Goal: Task Accomplishment & Management: Manage account settings

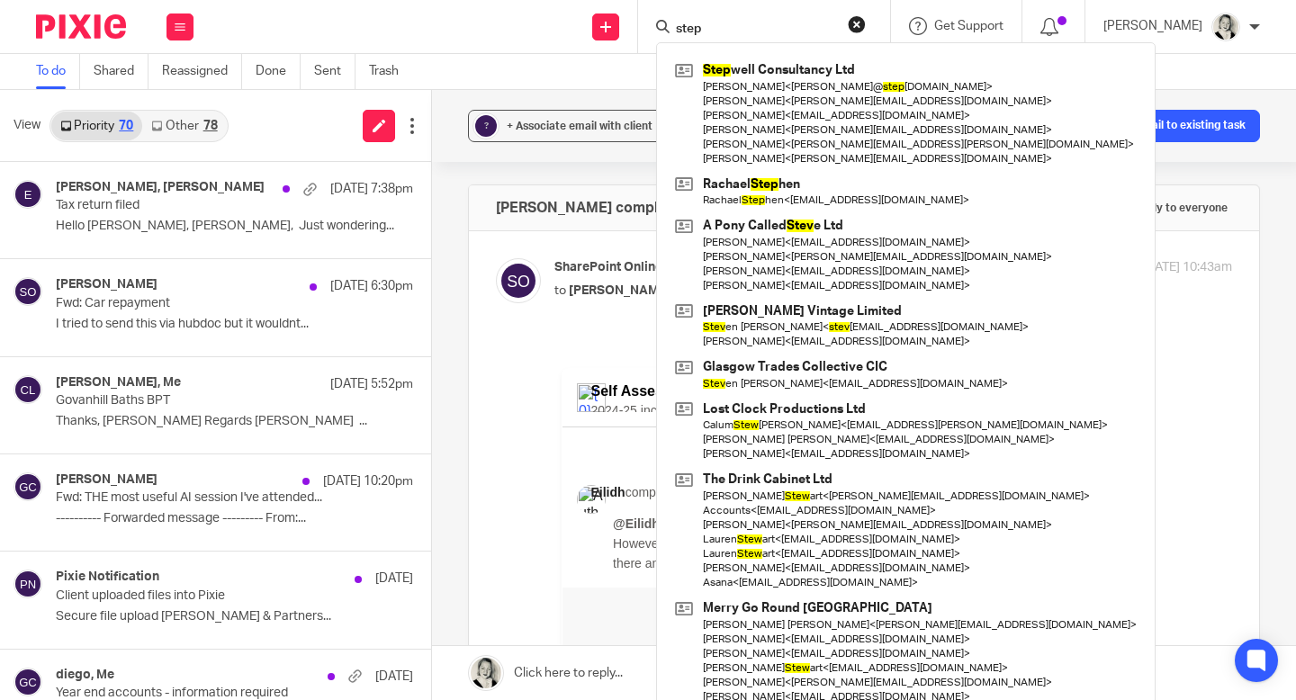
drag, startPoint x: 554, startPoint y: 339, endPoint x: 1202, endPoint y: 364, distance: 648.4
click at [1202, 364] on div "Self Assessment 2024-25 - info for Fearless Financials.xlsx 2024-25 income Eili…" at bounding box center [893, 614] width 678 height 551
click at [1182, 345] on div "Self Assessment 2024-25 - info for Fearless Financials.xlsx 2024-25 income Eili…" at bounding box center [893, 614] width 678 height 551
click at [1152, 409] on div "Self Assessment 2024-25 - info for Fearless Financials.xlsx 2024-25 income Eili…" at bounding box center [893, 614] width 678 height 551
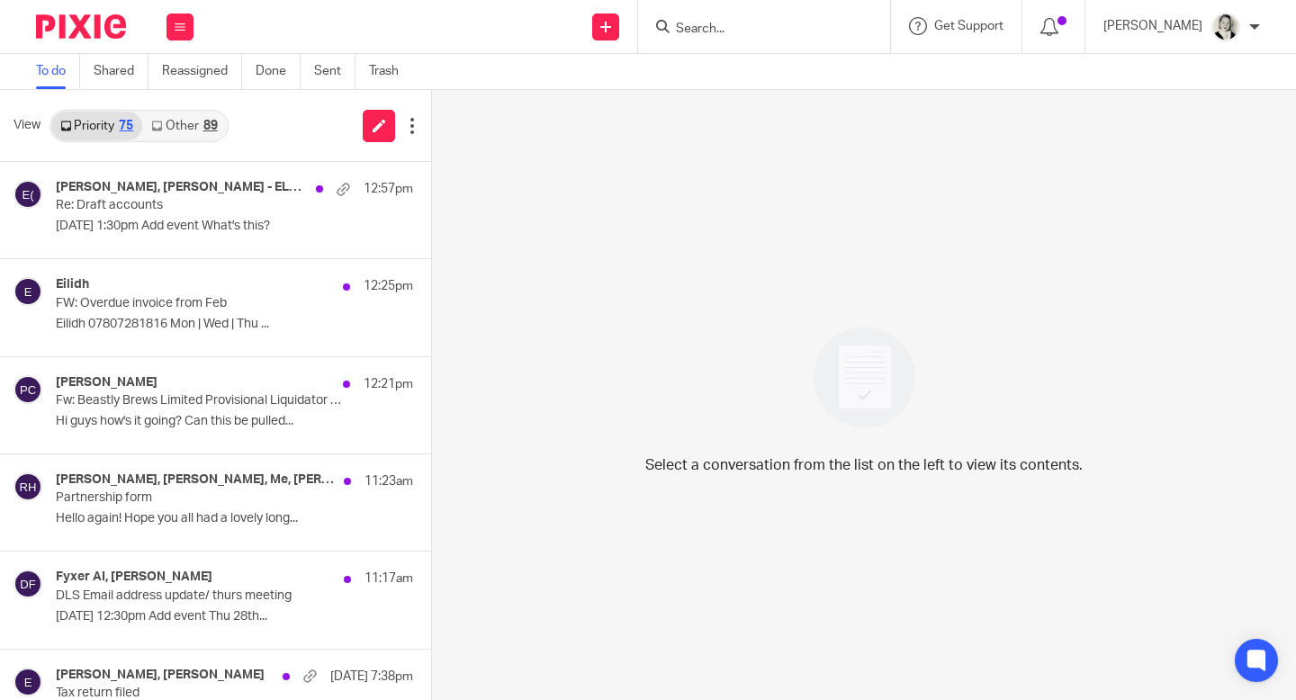
click at [193, 119] on link "Other 89" at bounding box center [184, 126] width 84 height 29
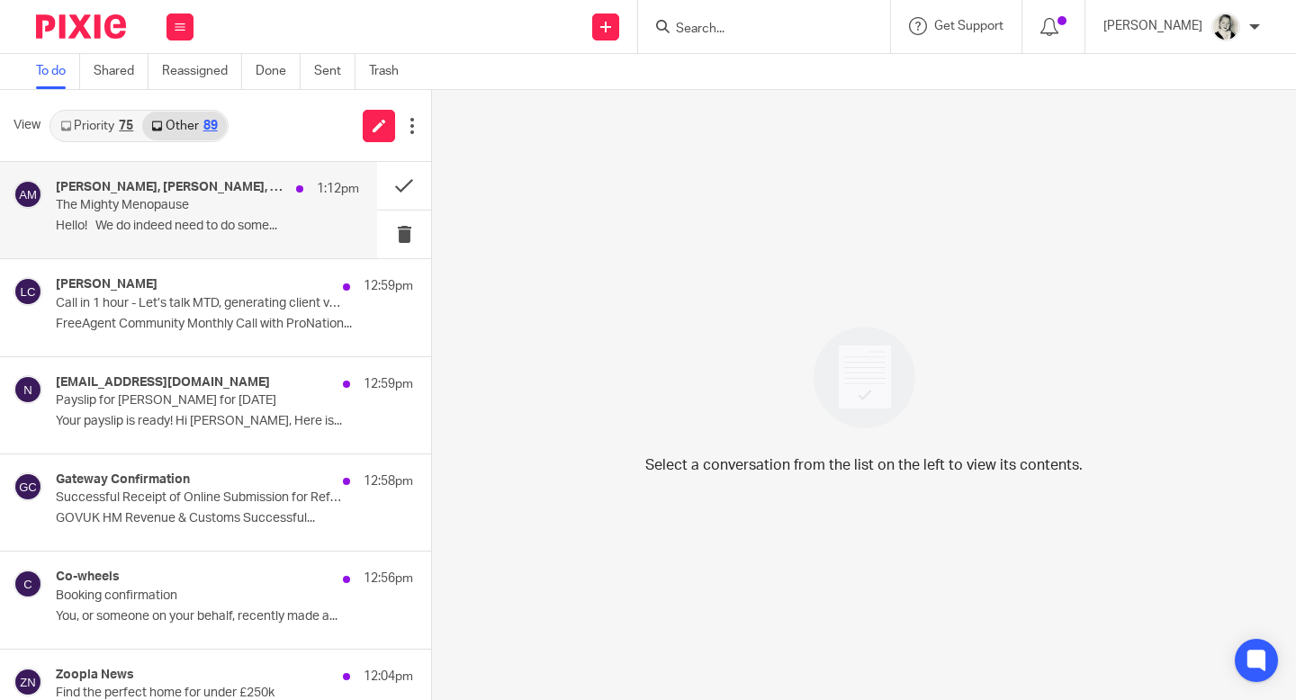
click at [202, 200] on p "The Mighty Menopause" at bounding box center [177, 205] width 243 height 15
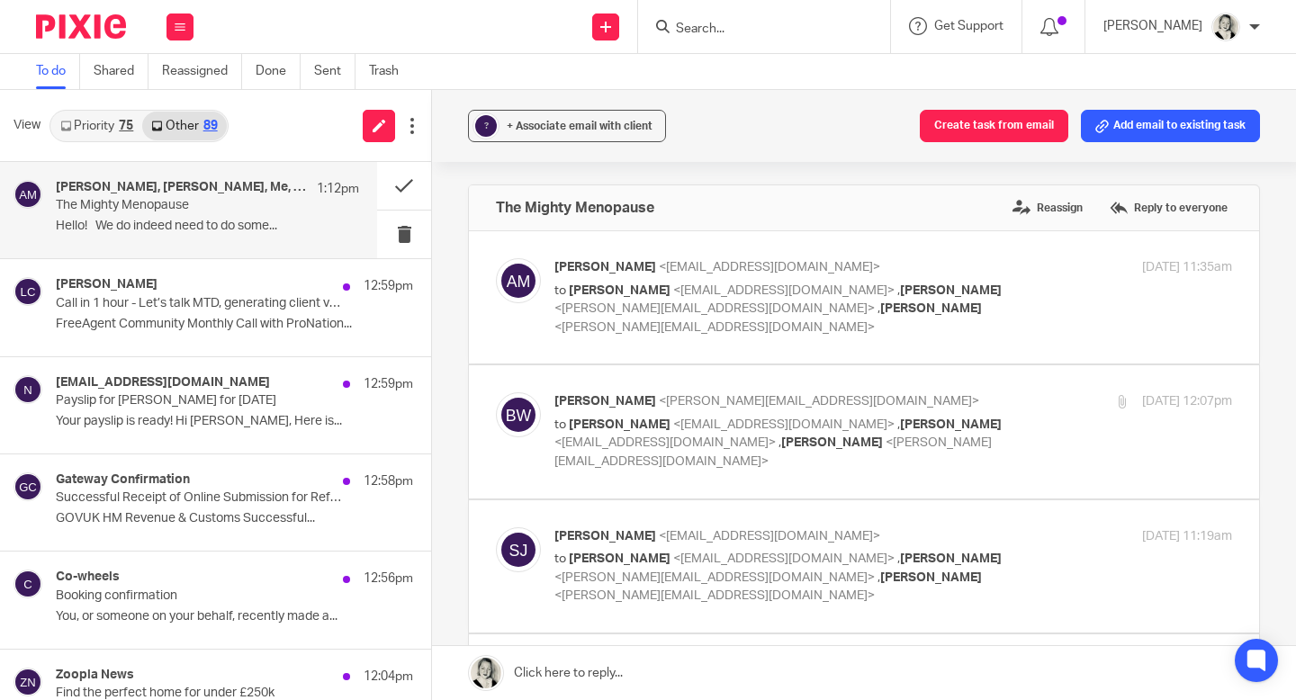
click at [139, 146] on div "View Priority 75 Other 89" at bounding box center [215, 126] width 431 height 72
click at [120, 131] on div "75" at bounding box center [126, 126] width 14 height 13
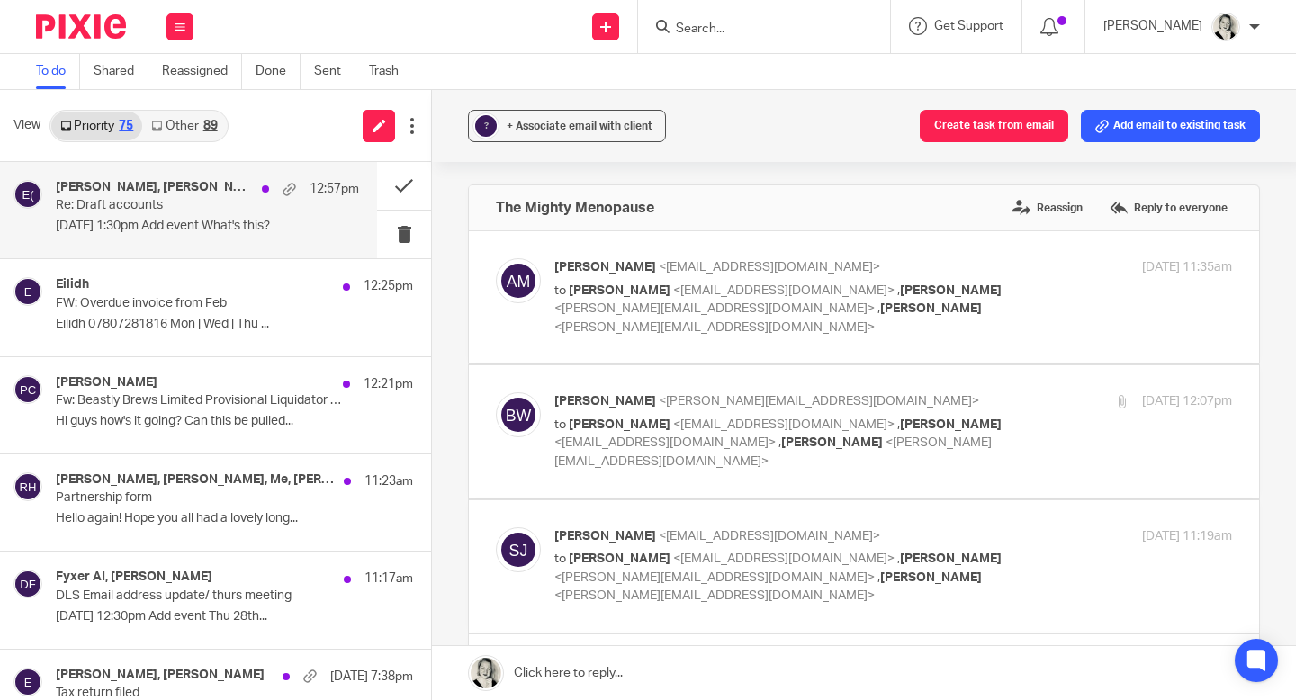
click at [148, 221] on p "[DATE] 1:30pm Add event What's this?" at bounding box center [207, 226] width 303 height 15
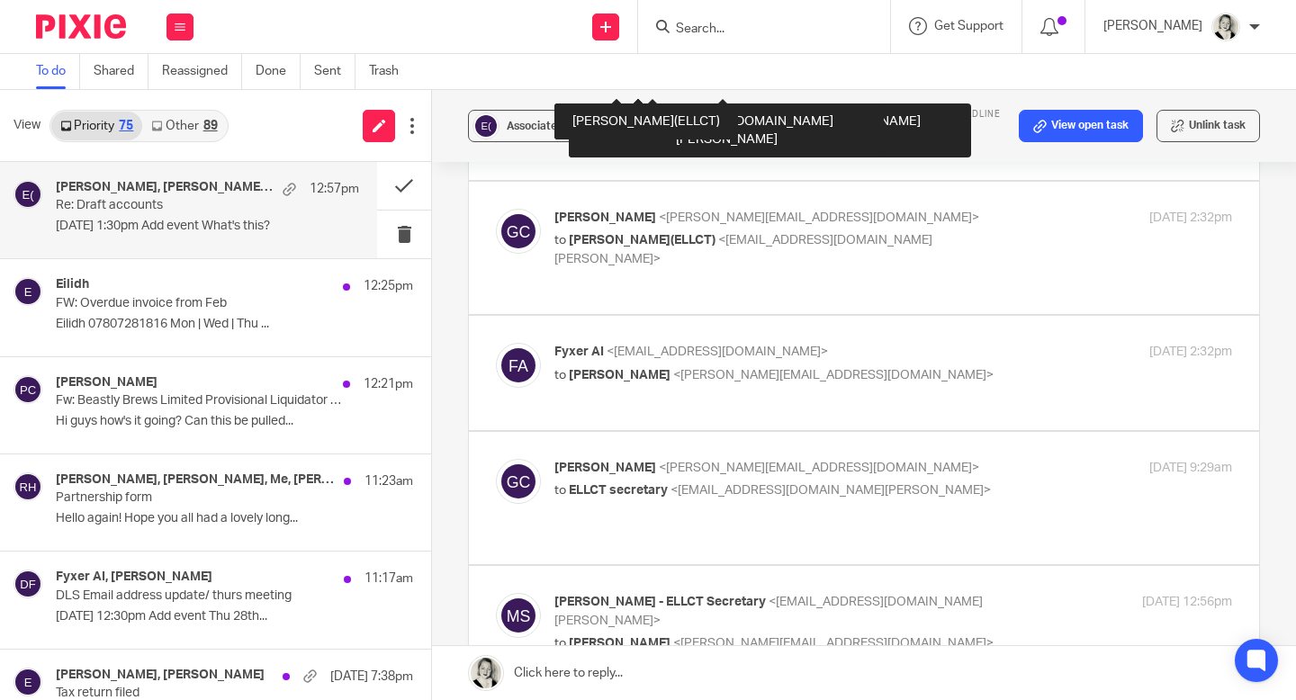
scroll to position [1838, 0]
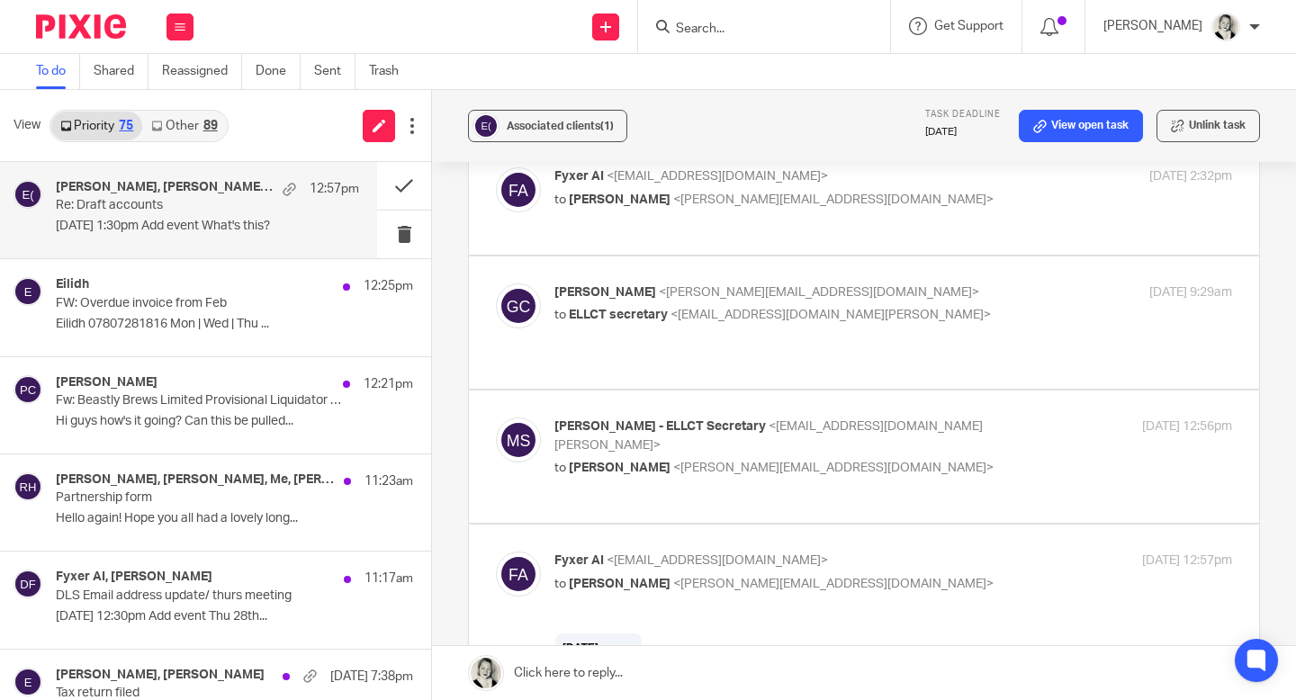
click at [605, 698] on div "Add event" at bounding box center [598, 689] width 72 height 20
click at [408, 192] on button at bounding box center [404, 186] width 54 height 48
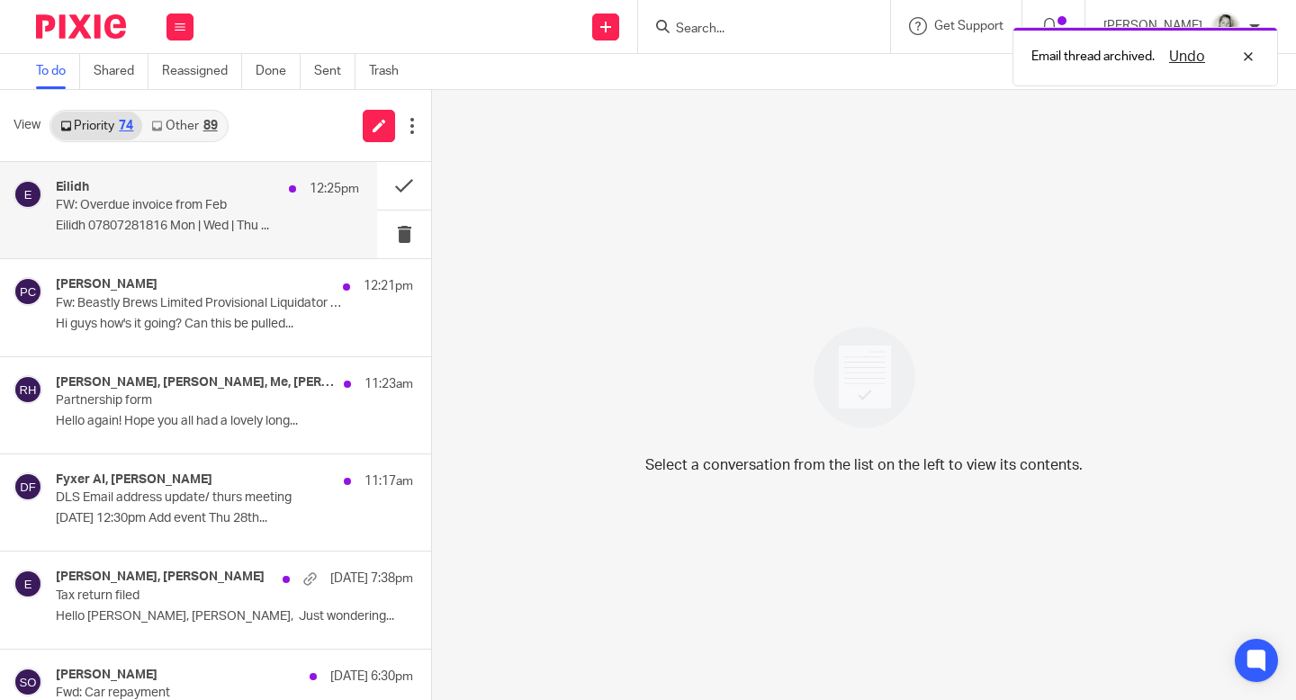
click at [258, 221] on p "Eilidh 07807281816 Mon | Wed | Thu ..." at bounding box center [207, 226] width 303 height 15
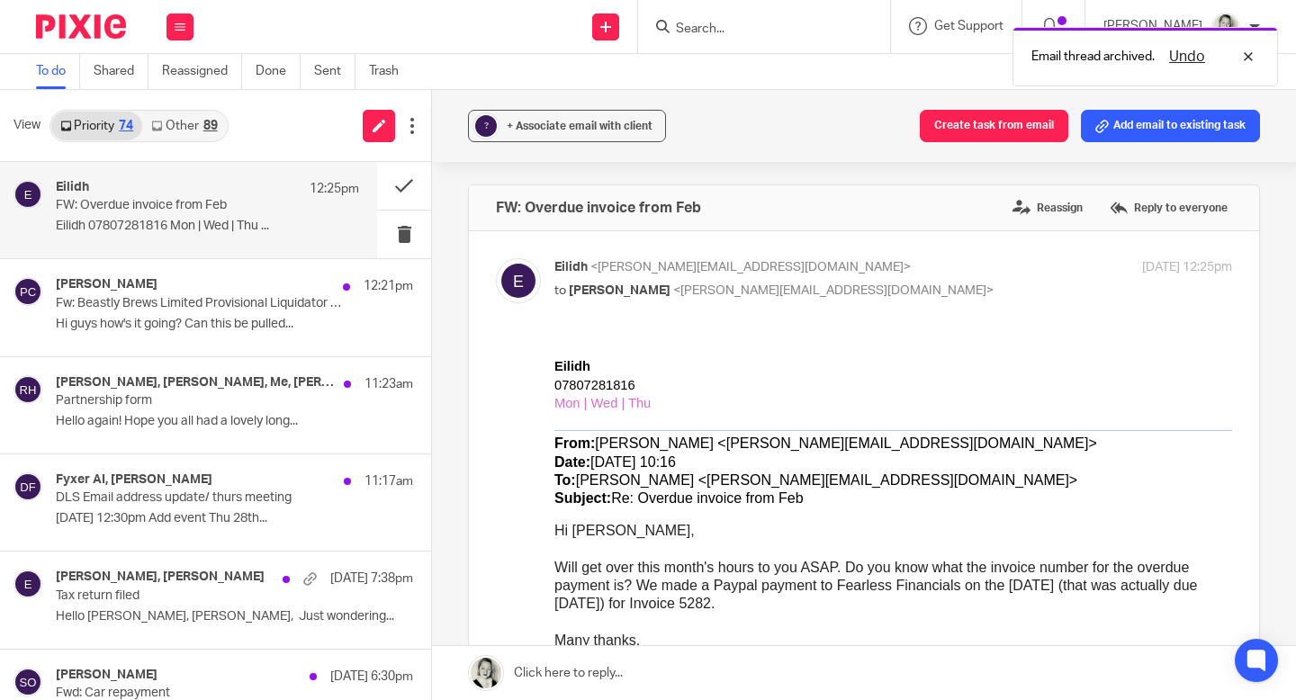
scroll to position [0, 0]
click at [204, 132] on div "89" at bounding box center [210, 126] width 14 height 13
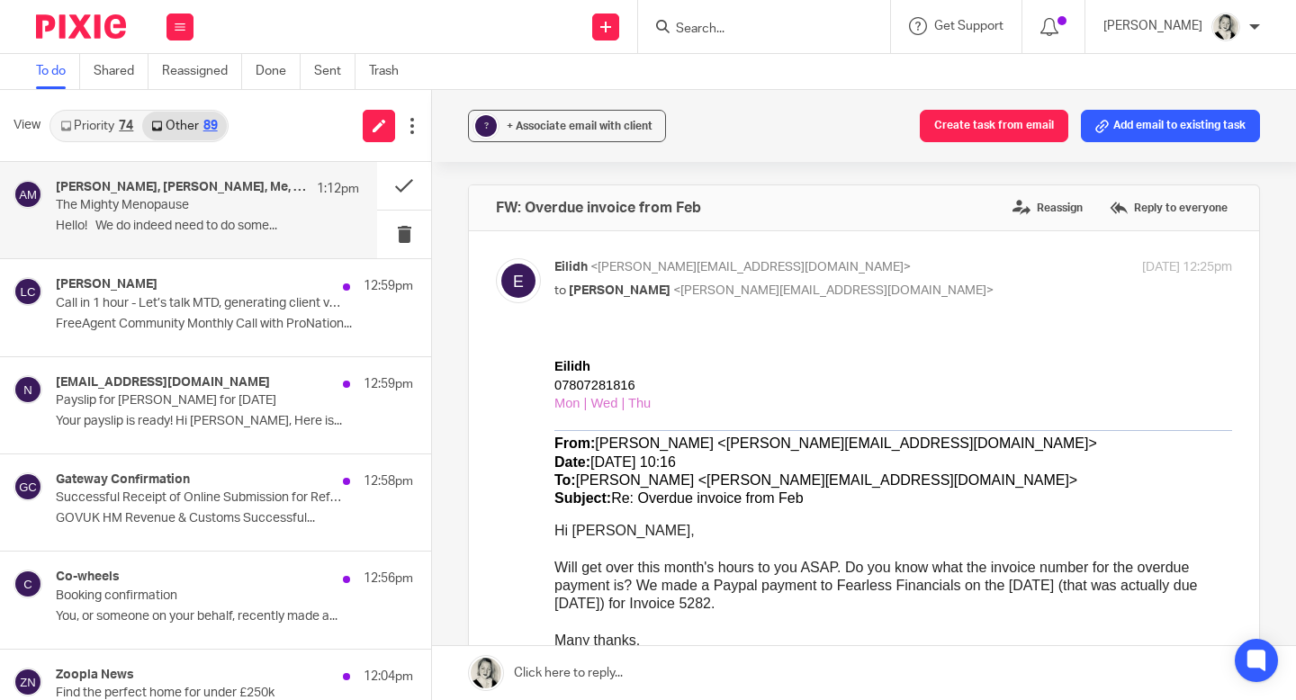
click at [238, 208] on p "The Mighty Menopause" at bounding box center [177, 205] width 243 height 15
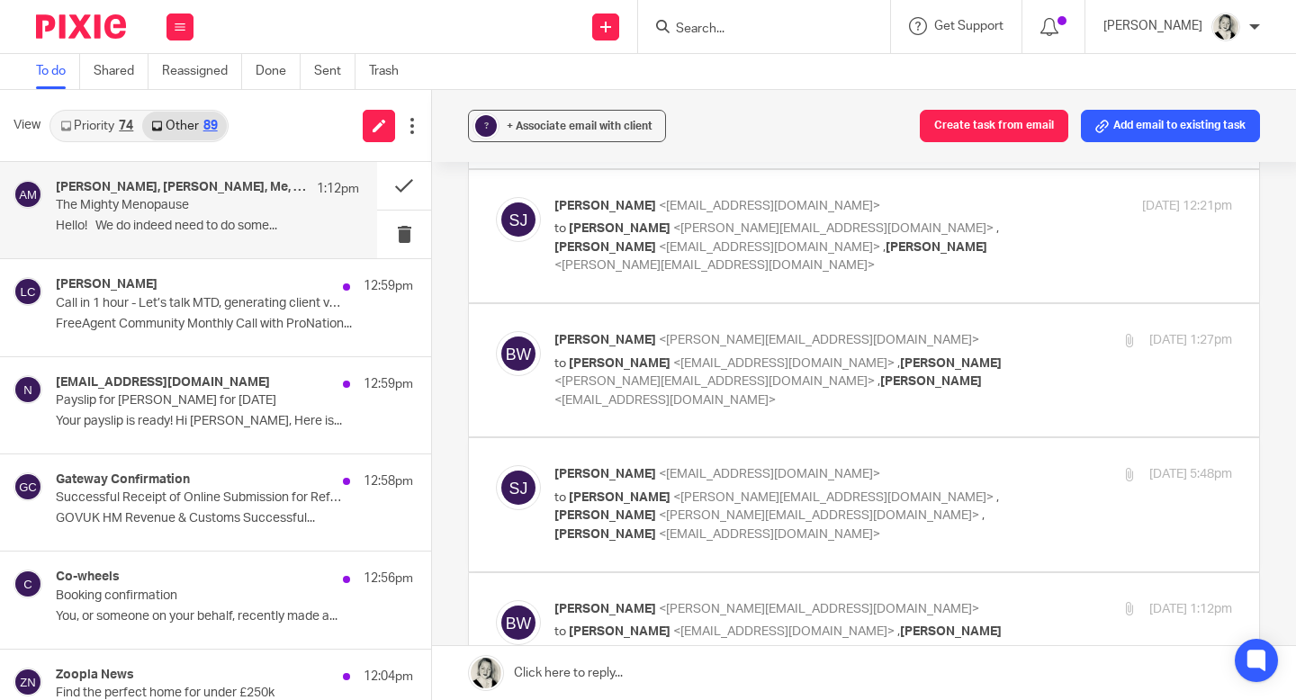
scroll to position [2037, 0]
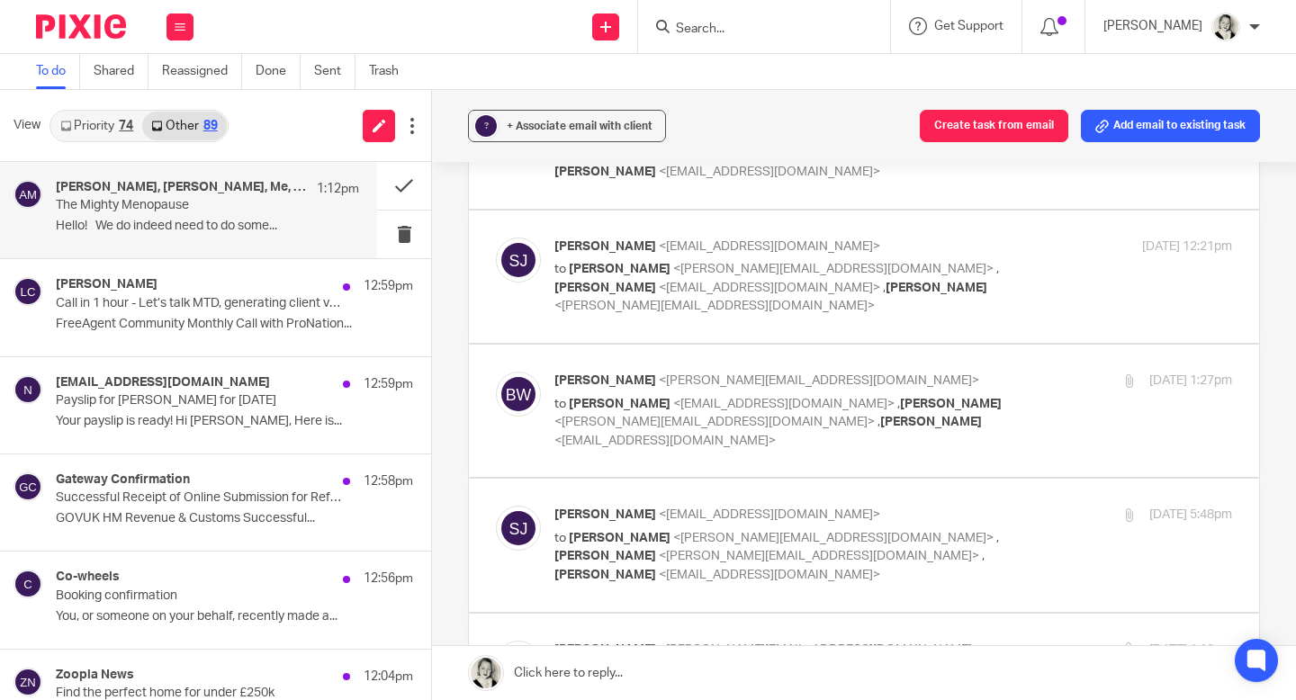
click at [741, 532] on span "<[PERSON_NAME][EMAIL_ADDRESS][DOMAIN_NAME]>" at bounding box center [833, 538] width 320 height 13
checkbox input "true"
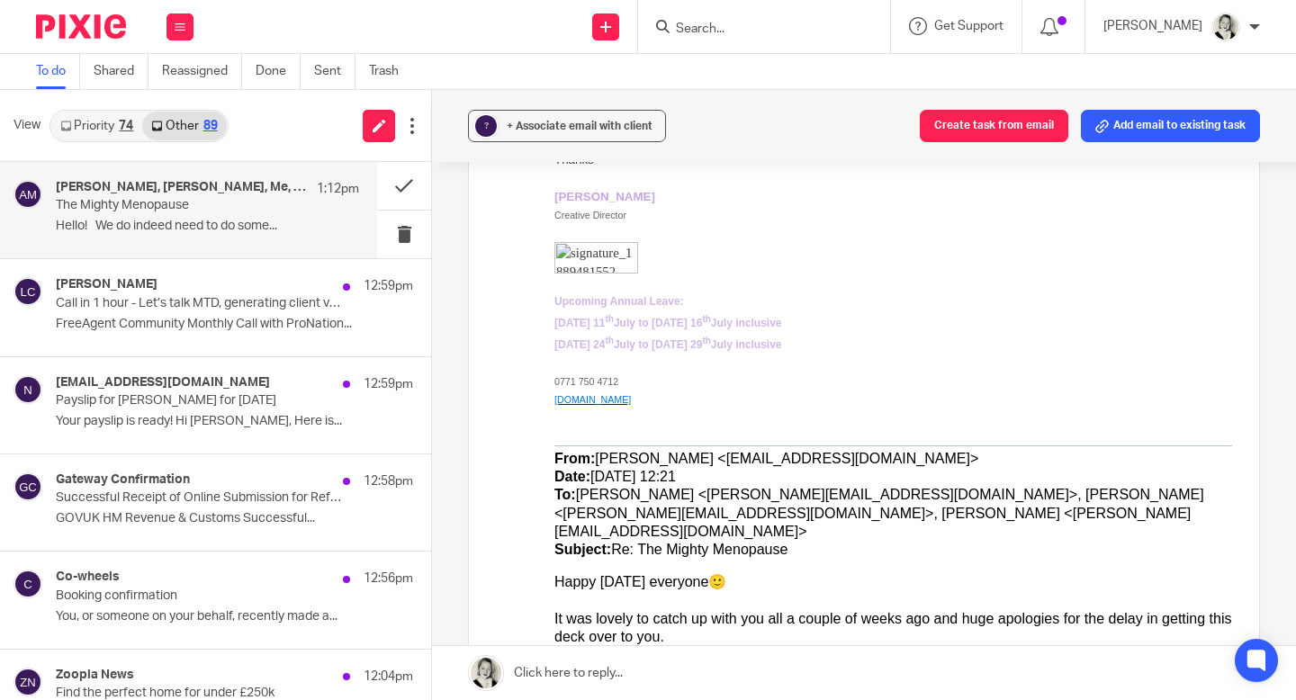
scroll to position [2307, 0]
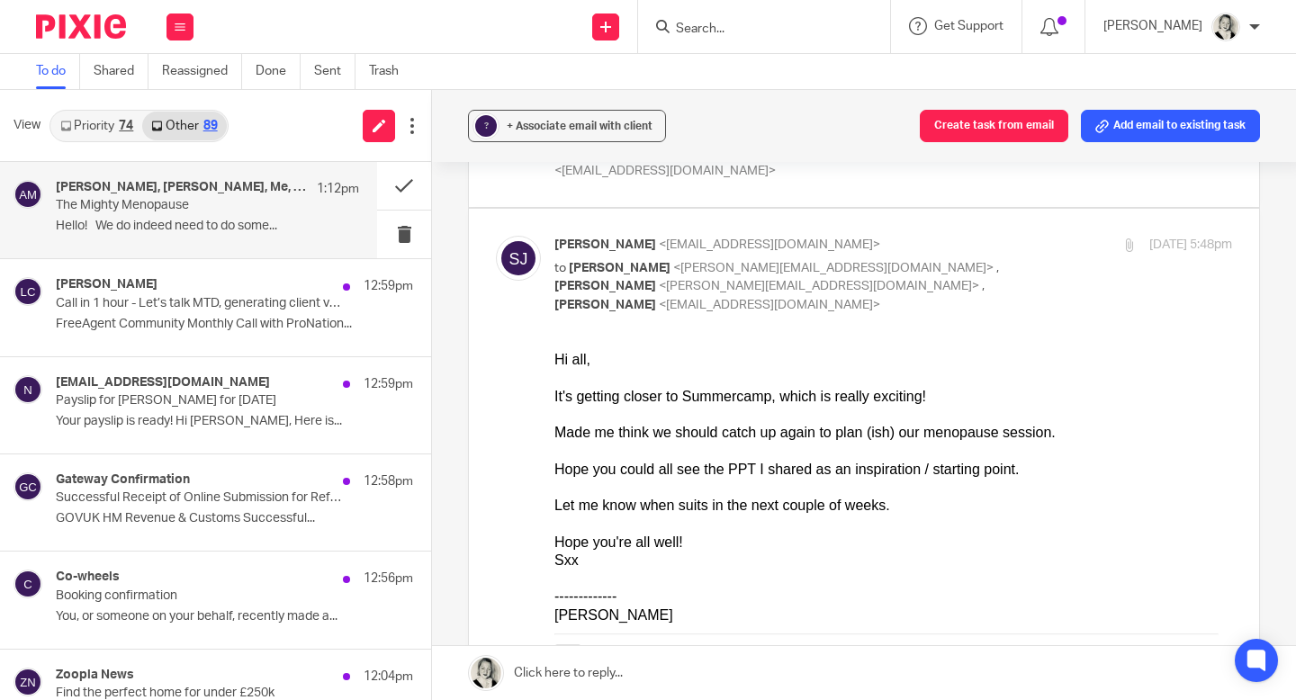
click at [743, 673] on link at bounding box center [864, 673] width 864 height 54
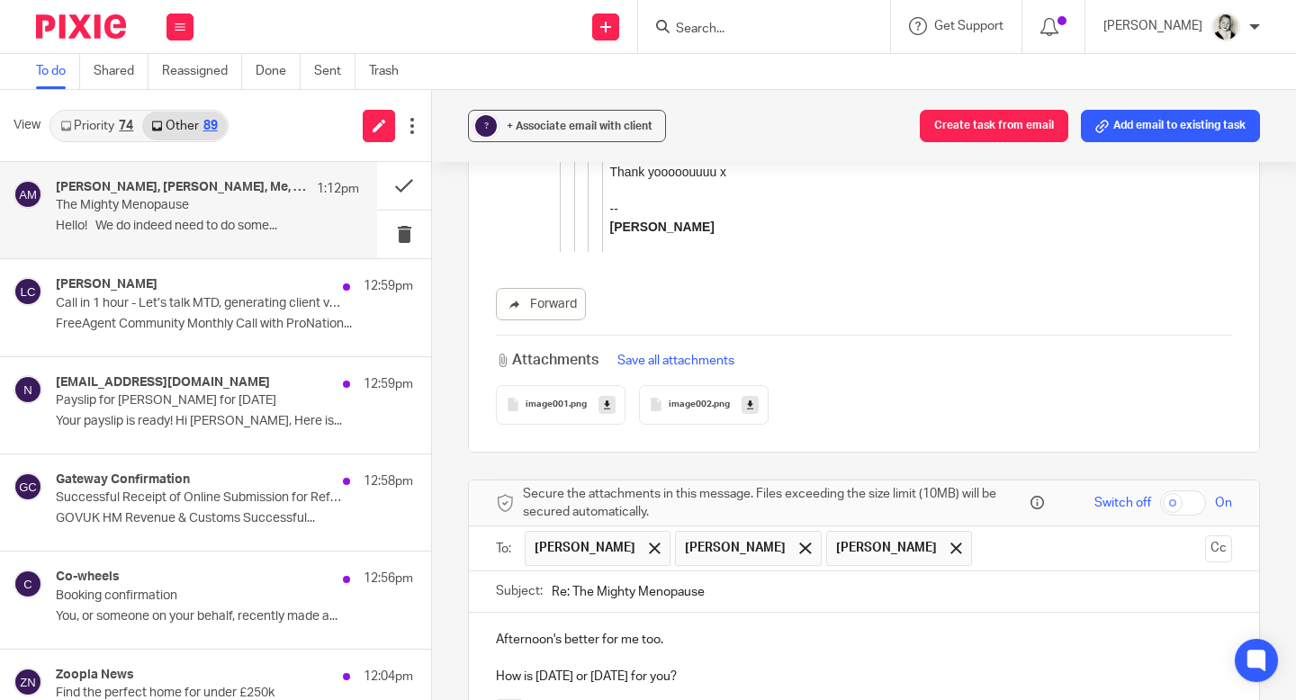
scroll to position [11219, 0]
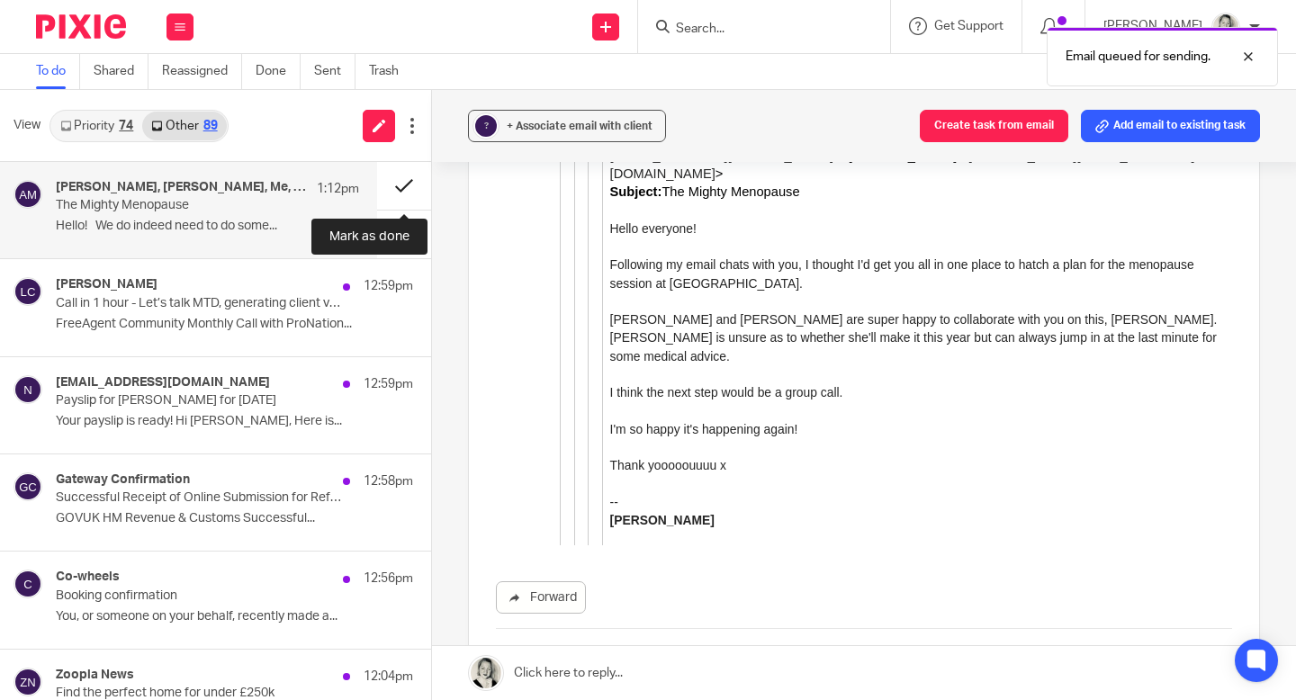
click at [409, 180] on button at bounding box center [404, 186] width 54 height 48
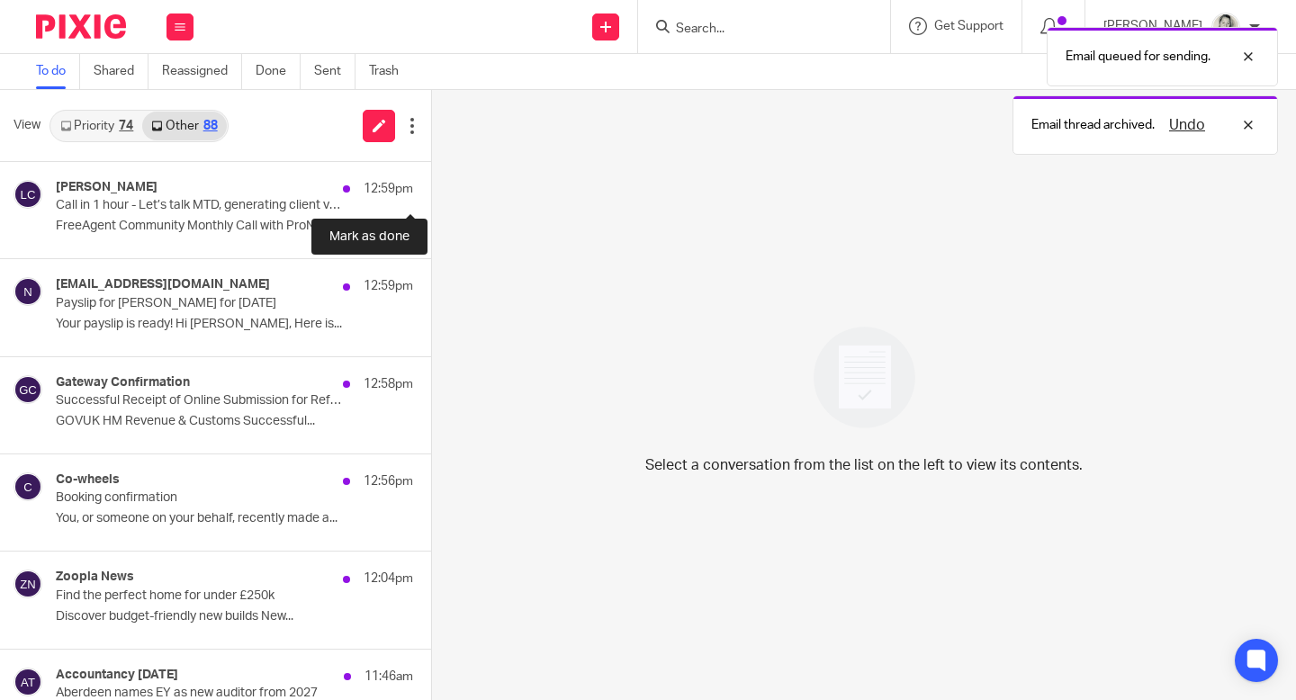
click at [431, 180] on button at bounding box center [438, 186] width 14 height 48
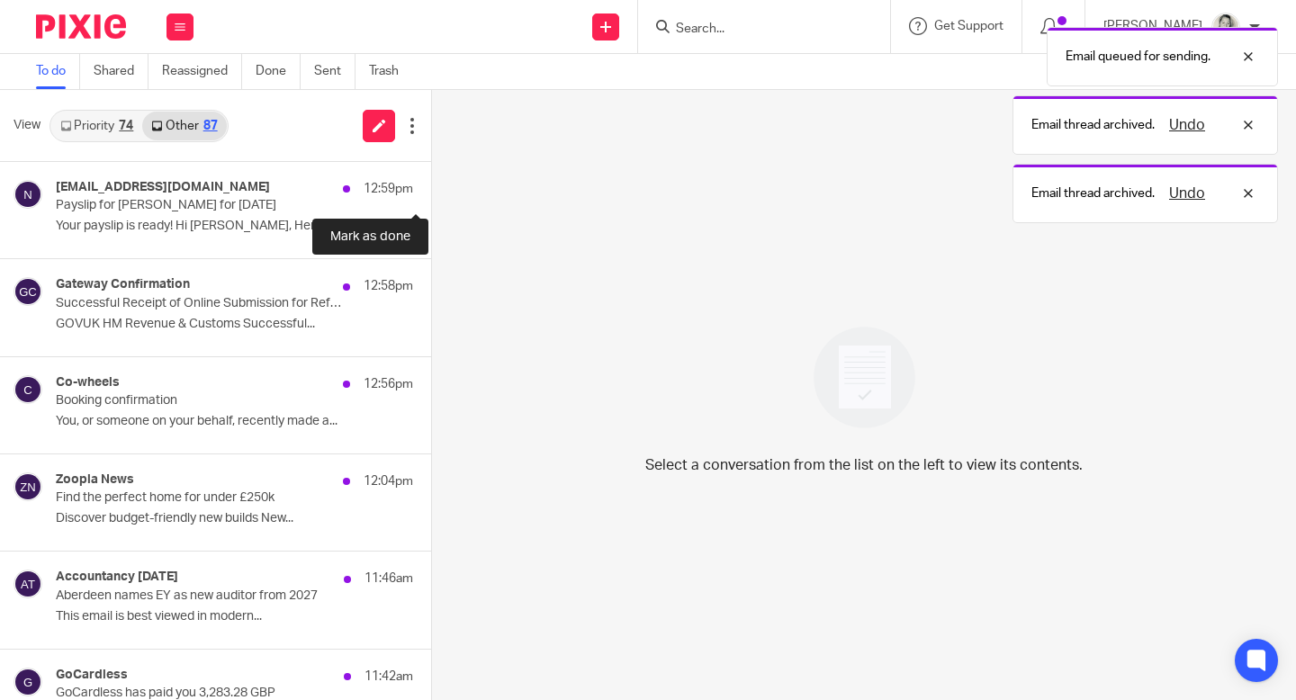
click at [431, 180] on button at bounding box center [438, 186] width 14 height 48
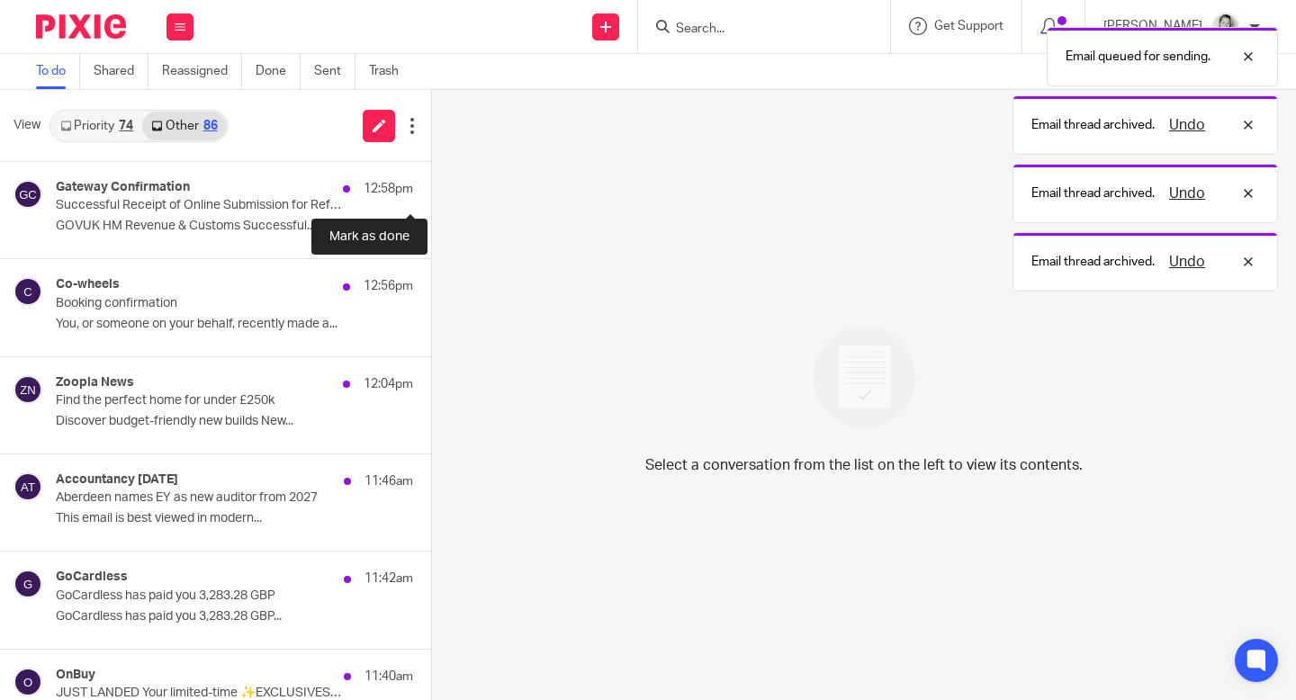
click at [431, 180] on button at bounding box center [438, 186] width 14 height 48
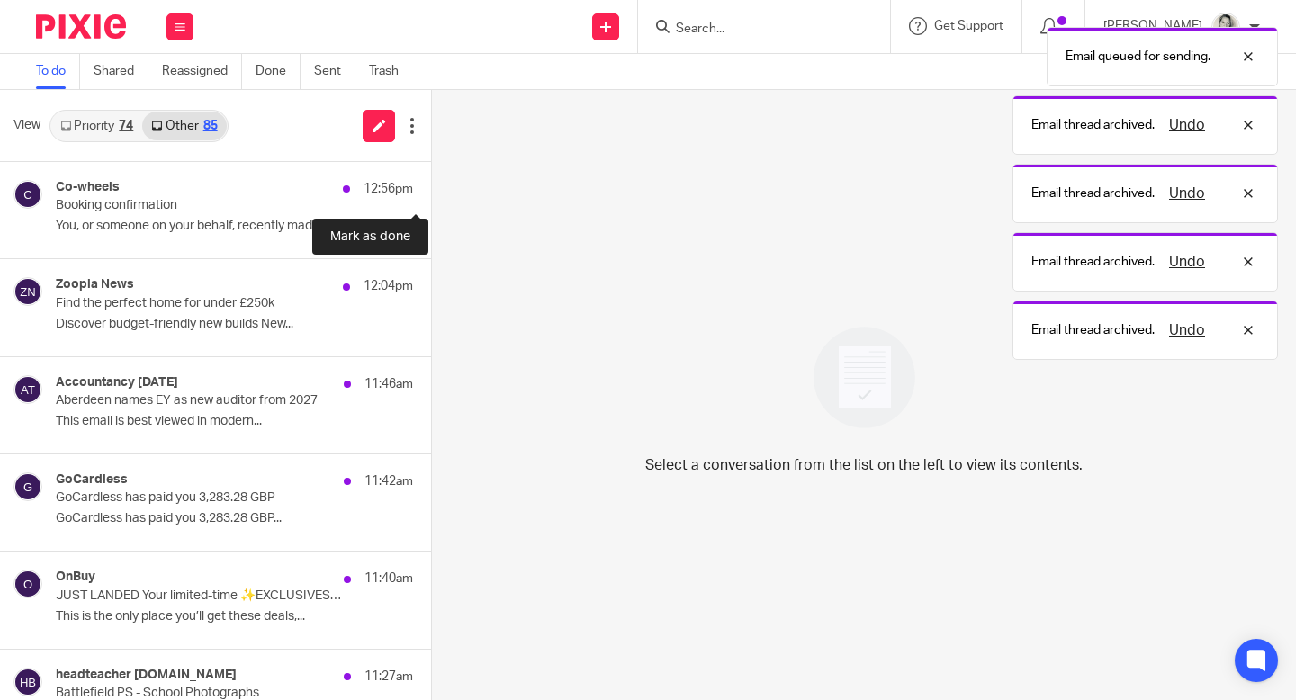
click at [431, 180] on button at bounding box center [438, 186] width 14 height 48
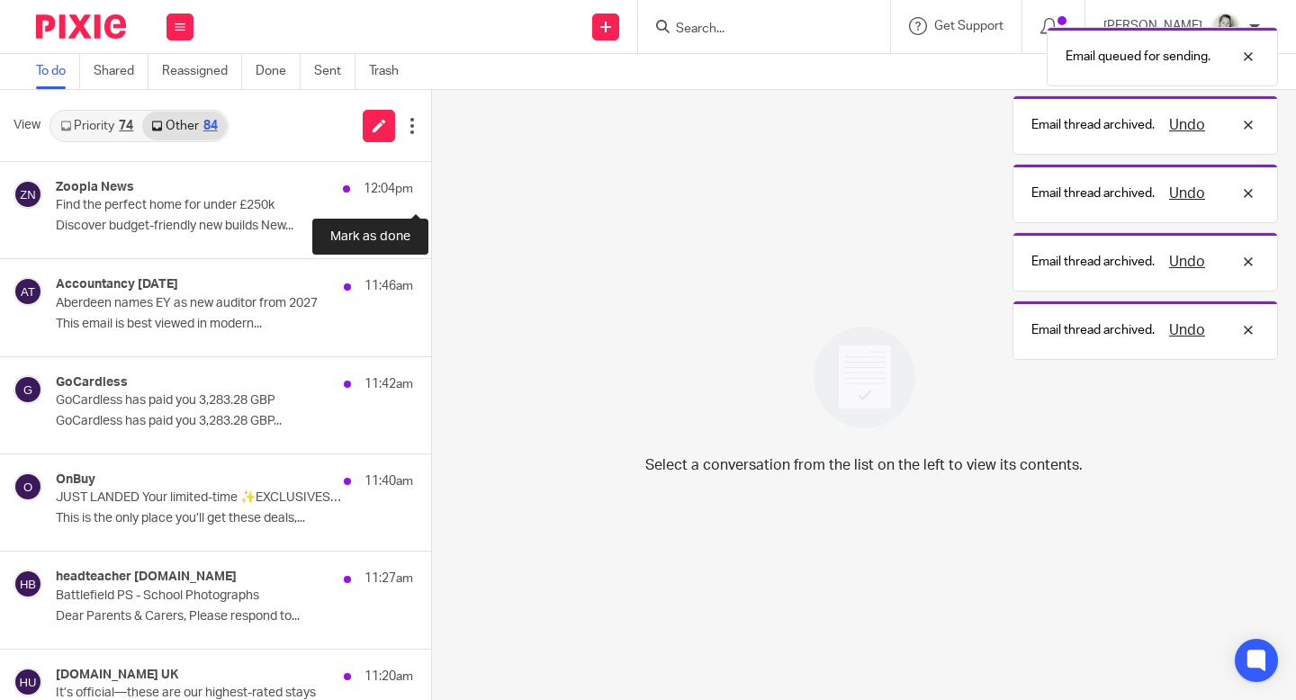
click at [431, 180] on button at bounding box center [438, 186] width 14 height 48
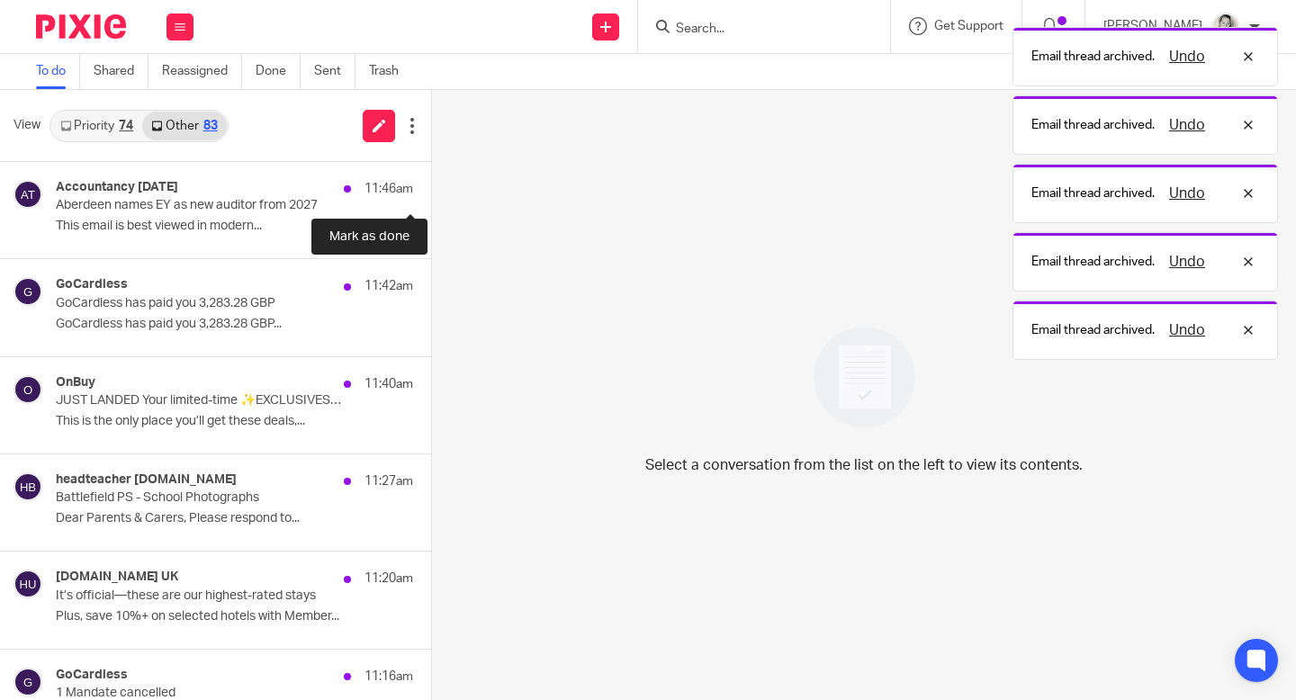
click at [431, 180] on button at bounding box center [438, 186] width 14 height 48
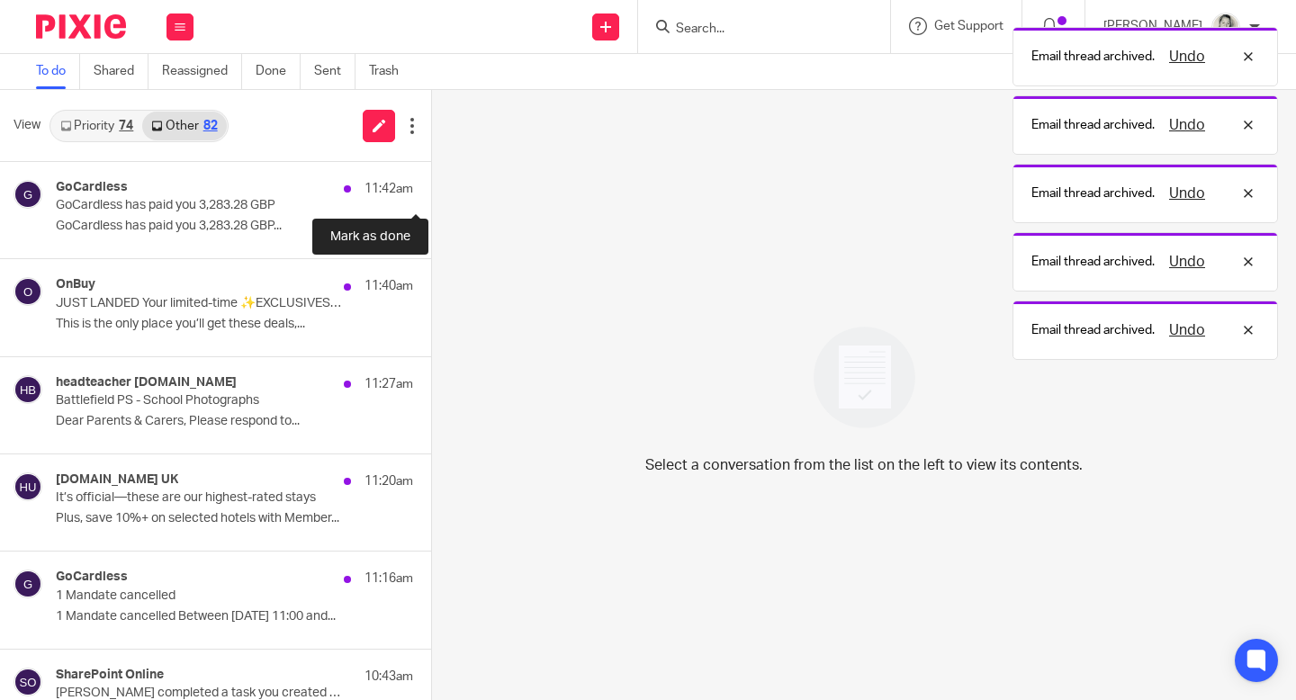
click at [431, 180] on button at bounding box center [438, 186] width 14 height 48
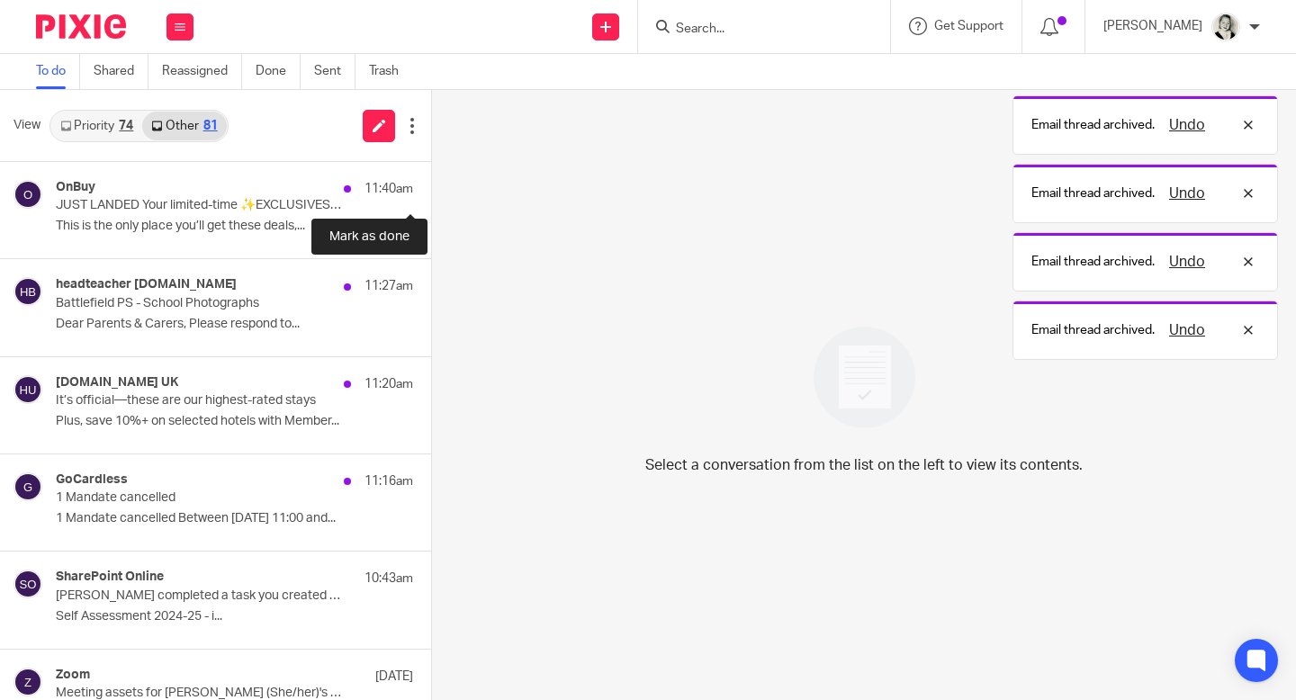
click at [431, 180] on button at bounding box center [438, 186] width 14 height 48
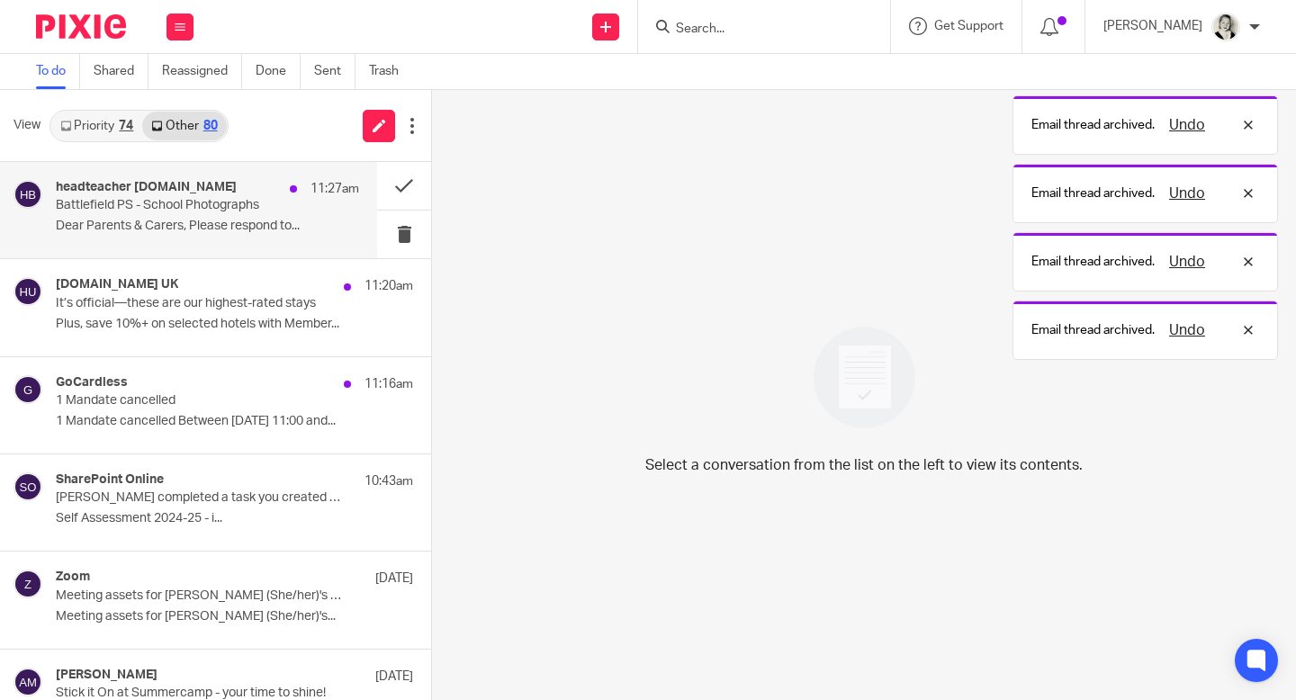
click at [290, 201] on p "Battlefield PS - School Photographs" at bounding box center [177, 205] width 243 height 15
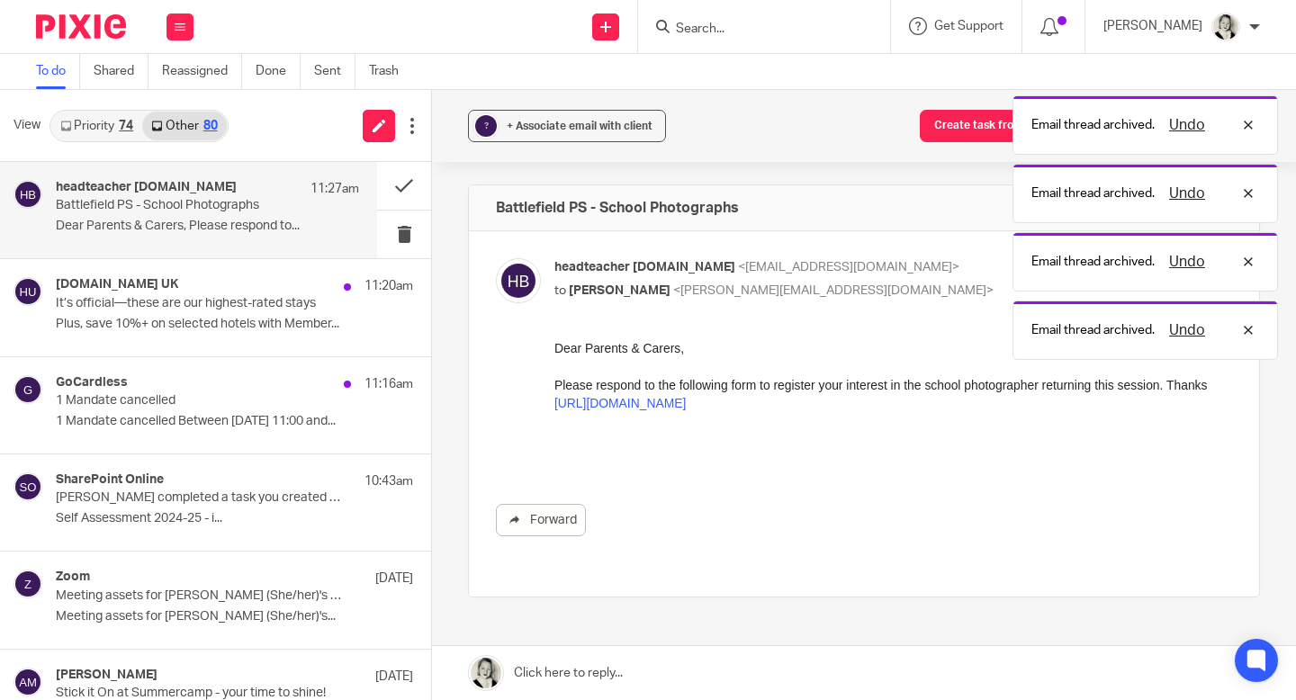
scroll to position [0, 0]
click at [614, 410] on link "[URL][DOMAIN_NAME]" at bounding box center [619, 403] width 131 height 14
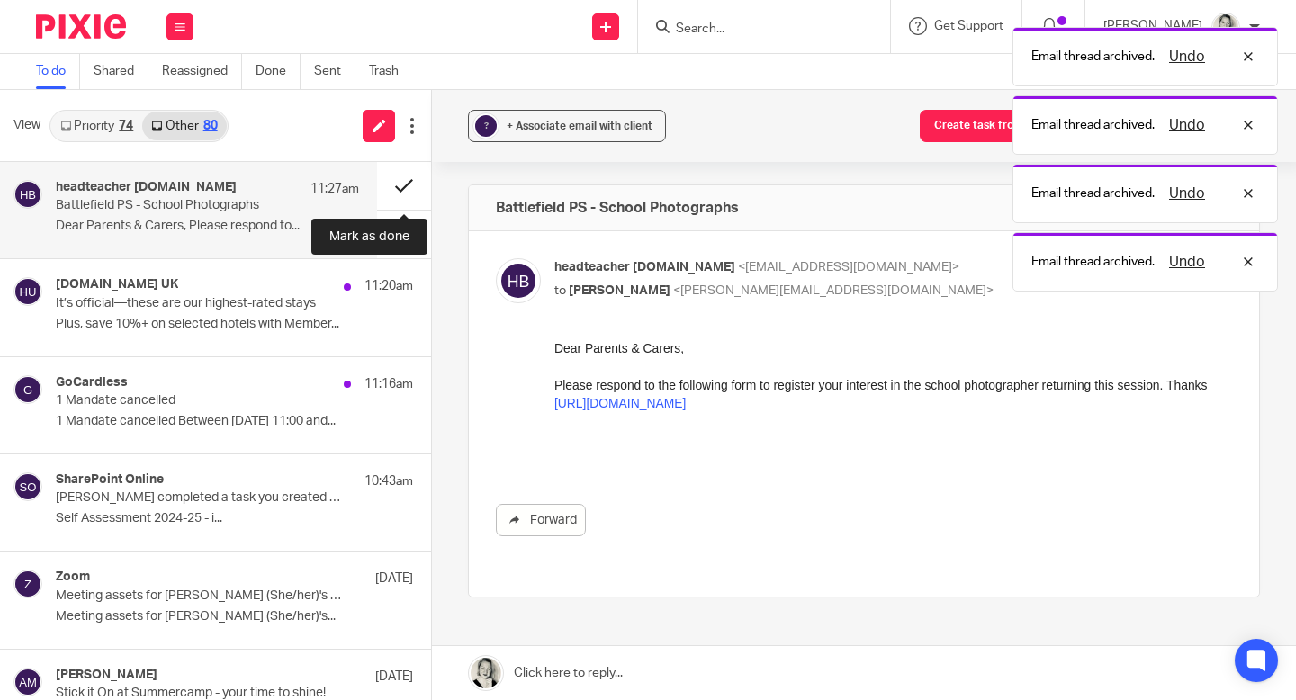
click at [400, 186] on button at bounding box center [404, 186] width 54 height 48
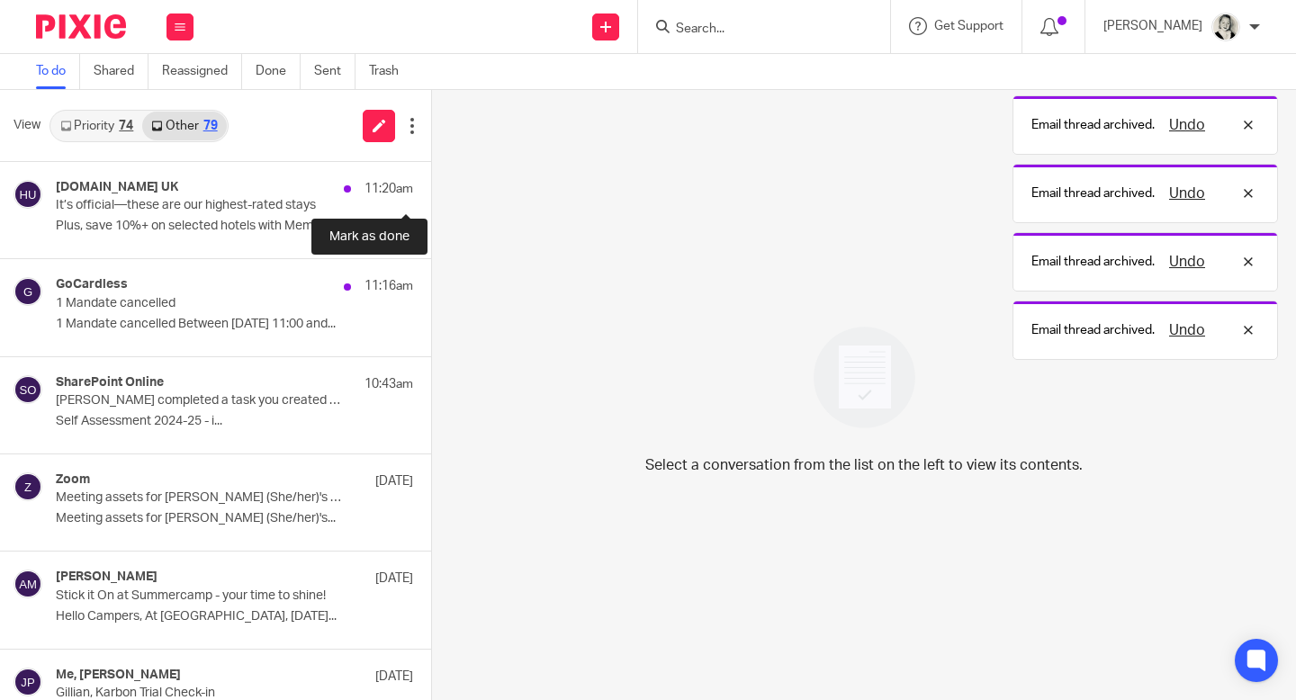
click at [431, 186] on button at bounding box center [438, 186] width 14 height 48
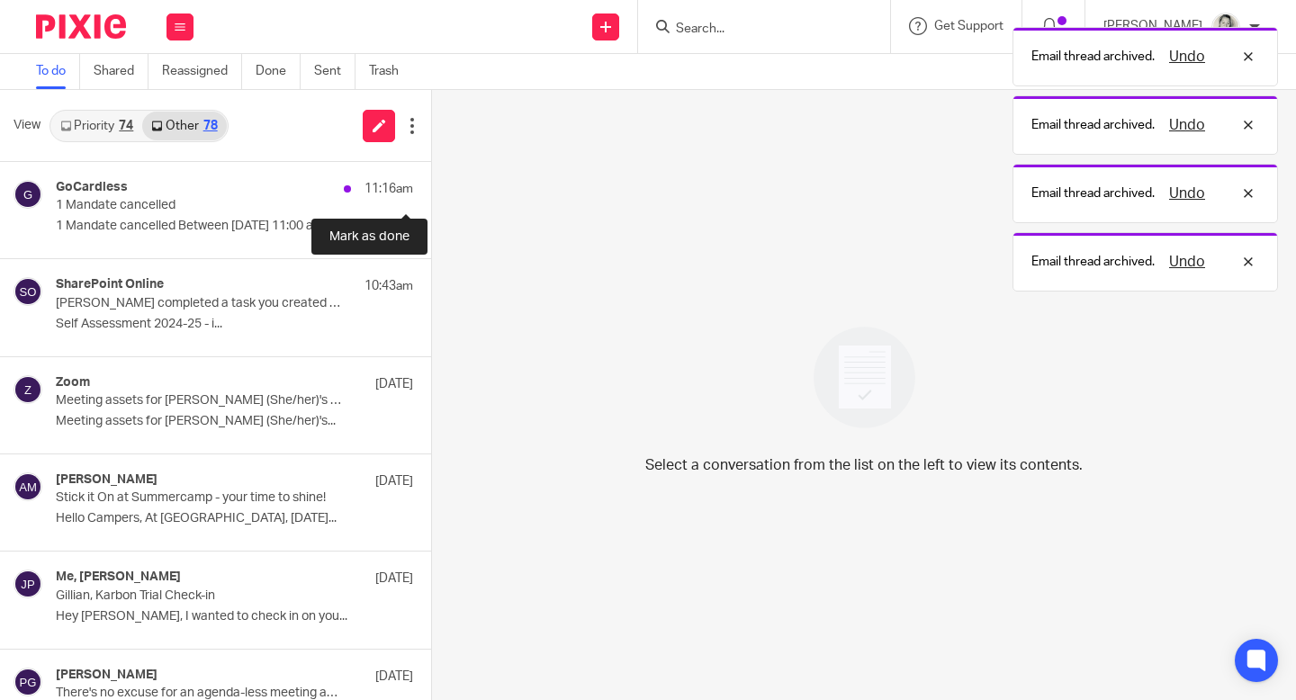
click at [431, 186] on button at bounding box center [438, 186] width 14 height 48
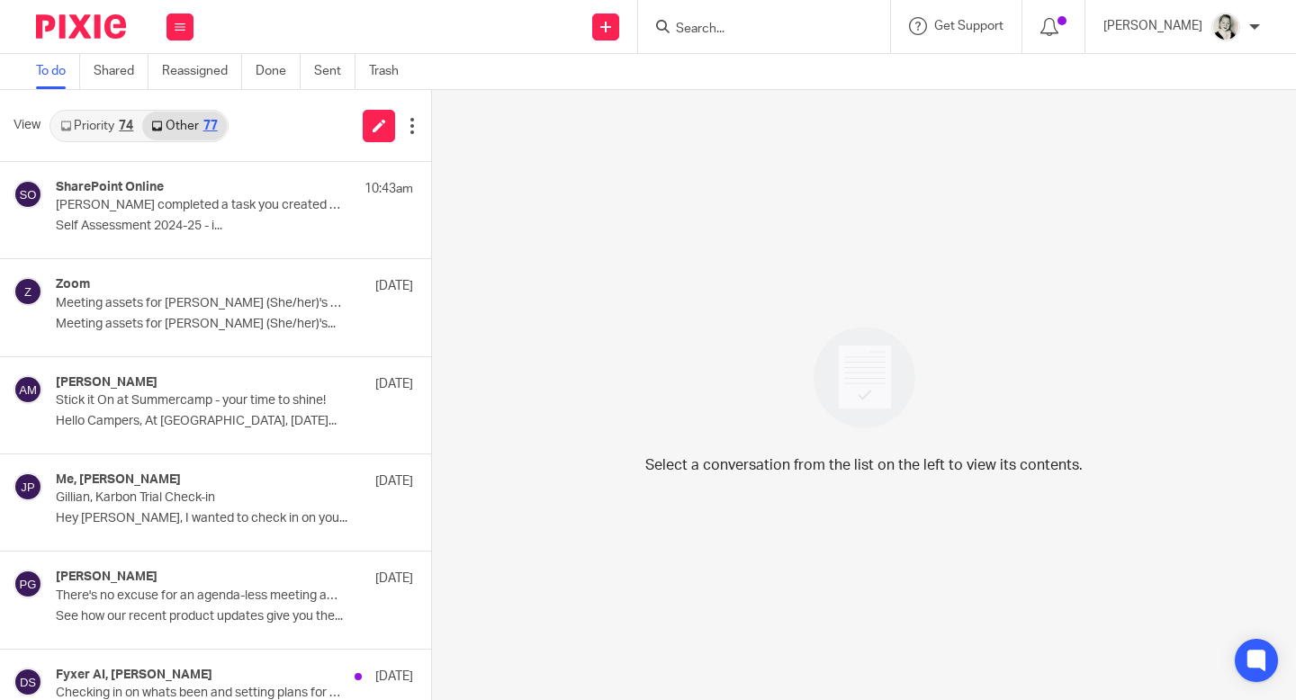
click at [88, 141] on div "Priority 74 Other 77" at bounding box center [138, 126] width 179 height 32
click at [94, 123] on link "Priority 74" at bounding box center [96, 126] width 91 height 29
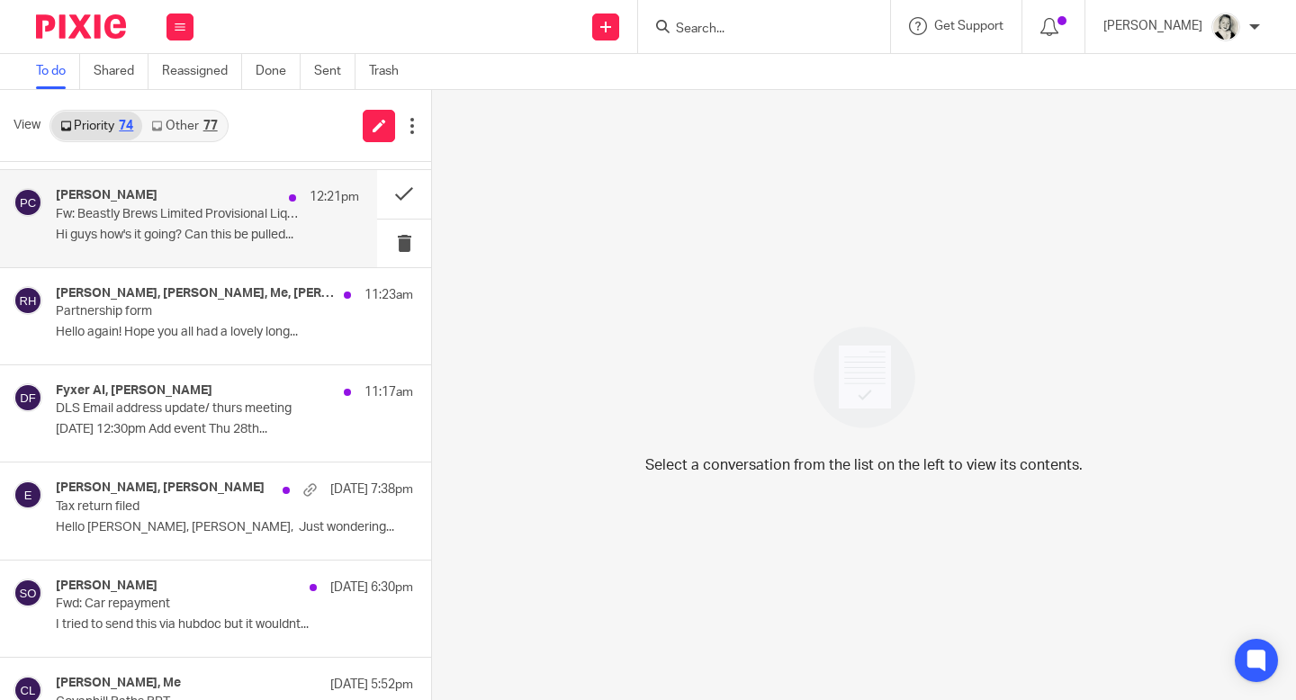
scroll to position [103, 0]
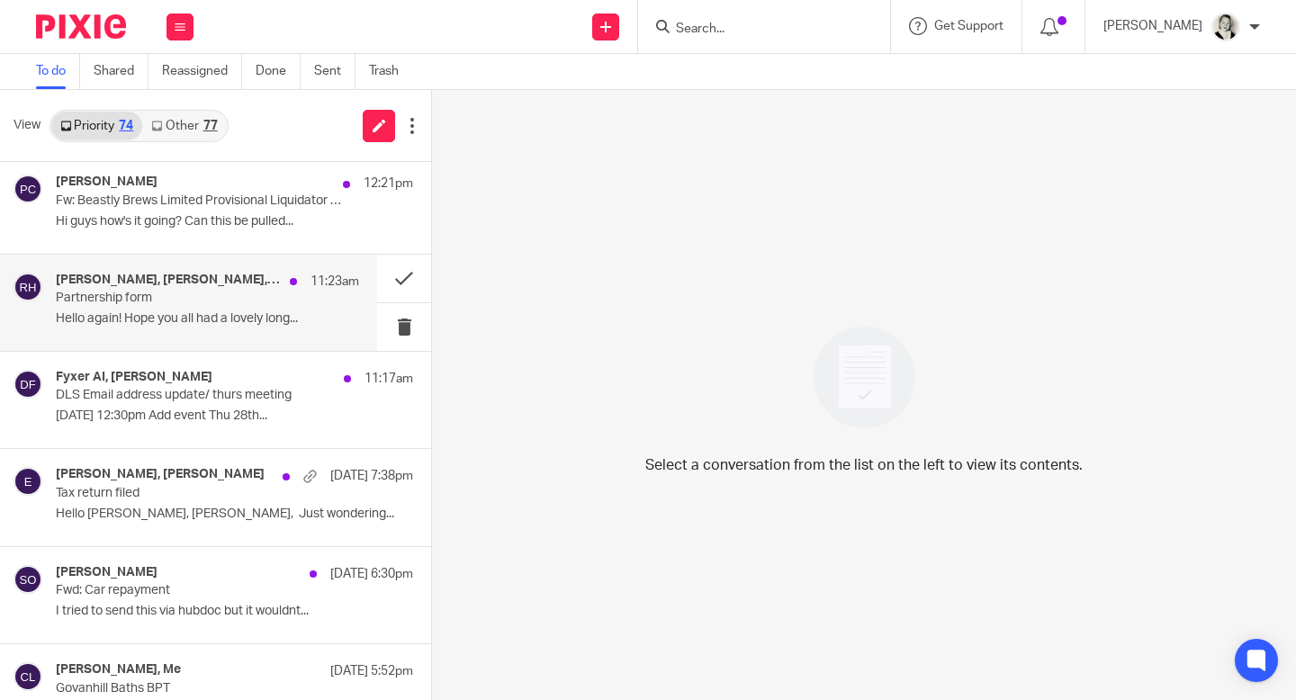
click at [211, 297] on p "Partnership form" at bounding box center [177, 298] width 243 height 15
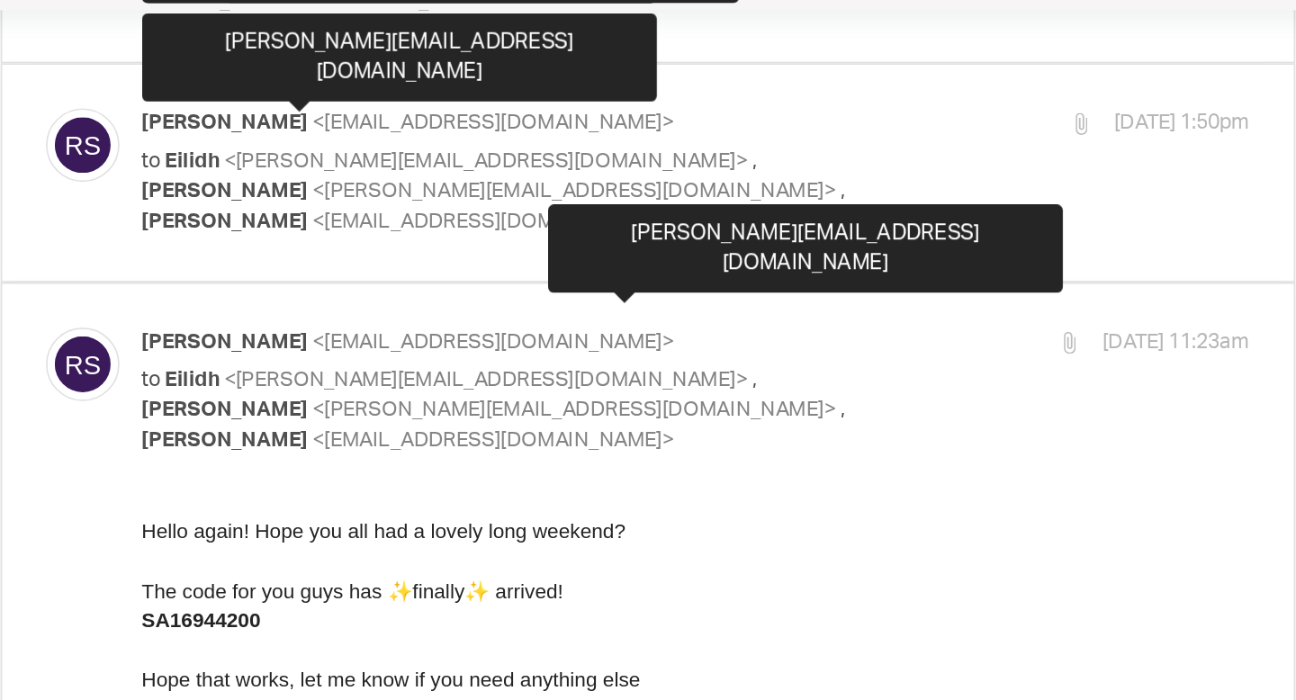
scroll to position [2260, 0]
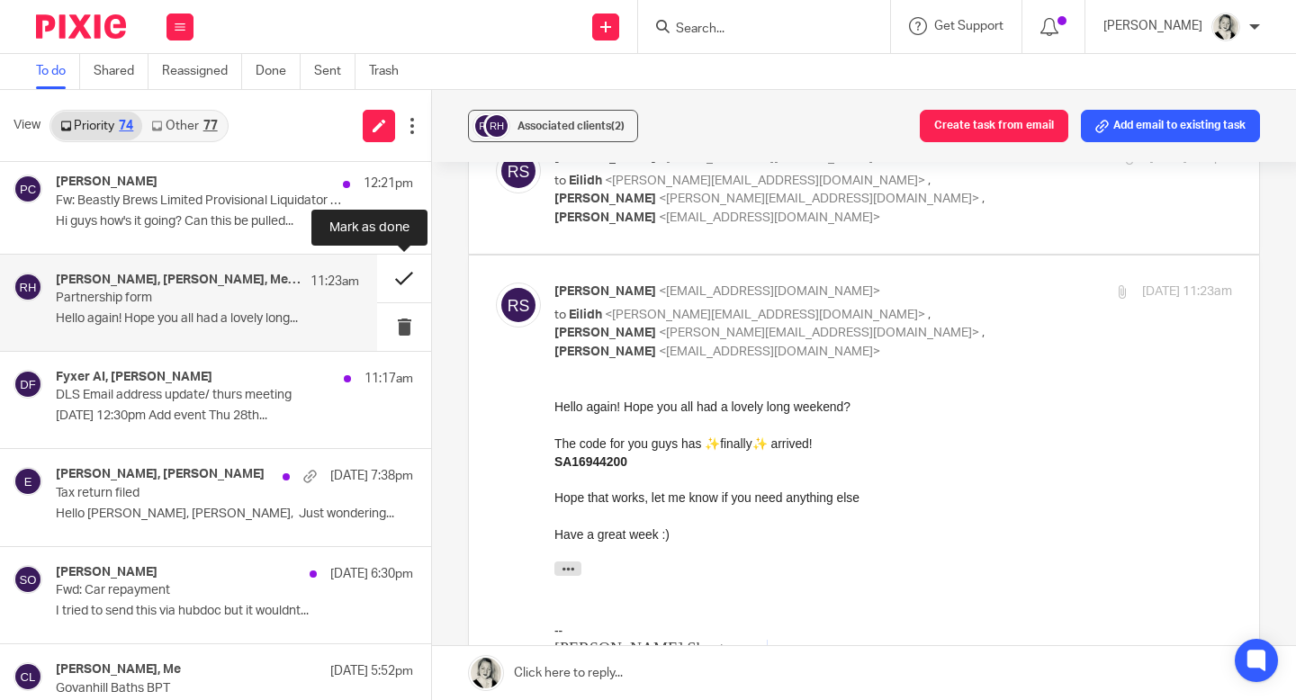
click at [398, 284] on button at bounding box center [404, 279] width 54 height 48
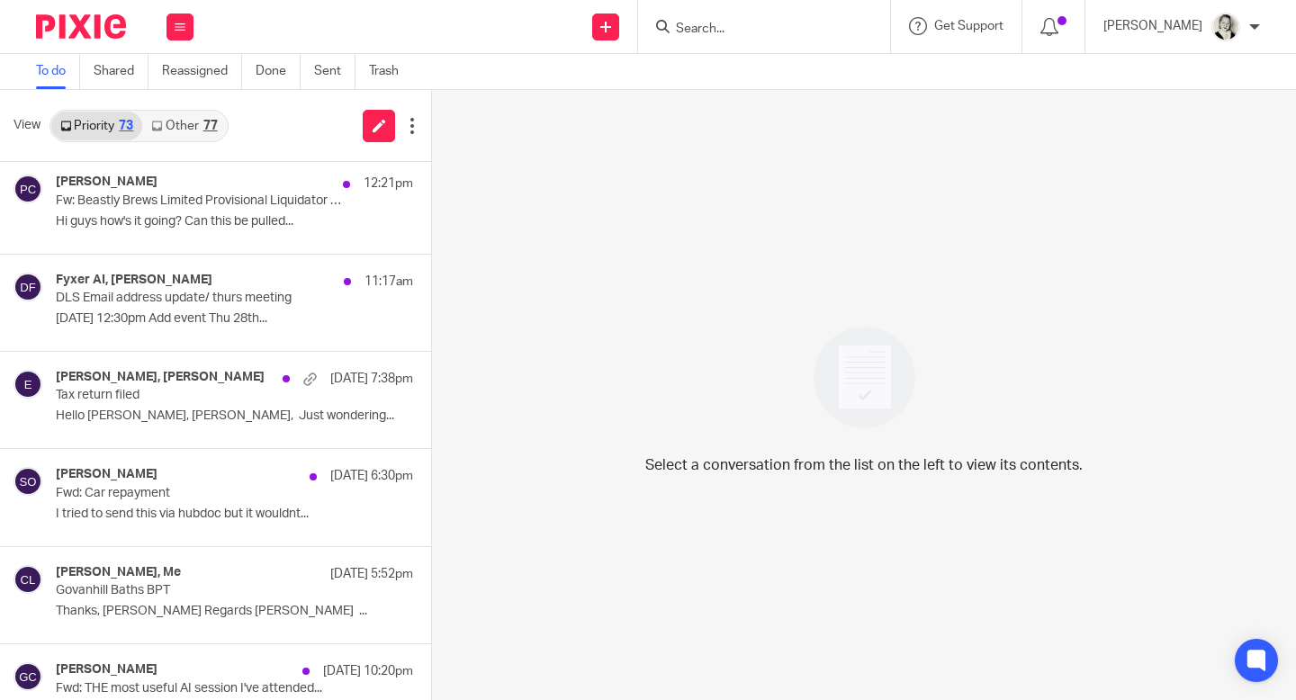
click at [184, 121] on link "Other 77" at bounding box center [184, 126] width 84 height 29
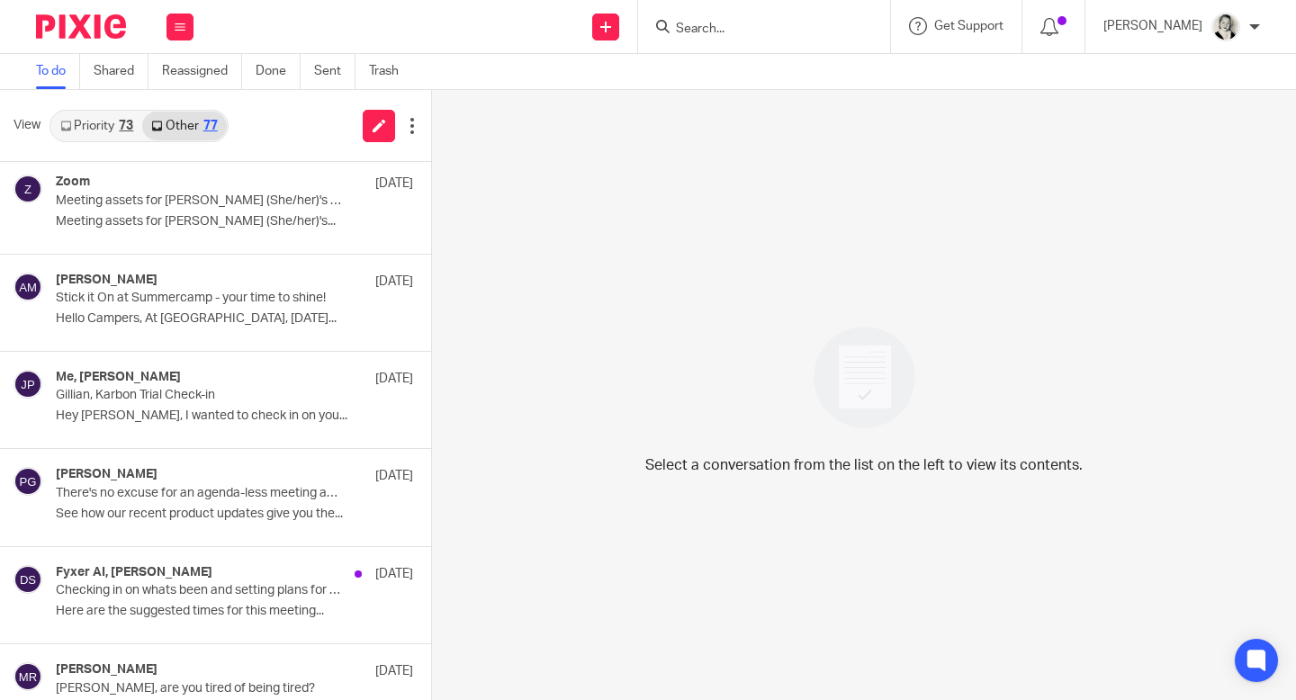
scroll to position [0, 0]
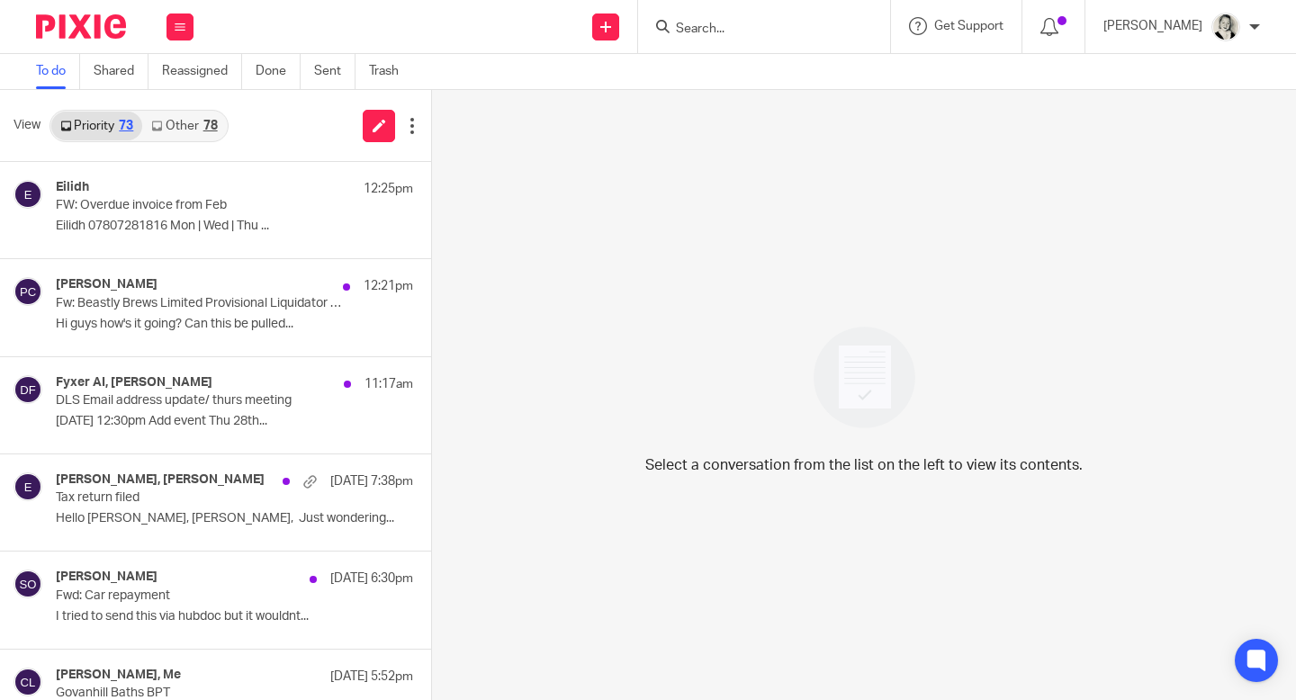
click at [188, 135] on link "Other 78" at bounding box center [184, 126] width 84 height 29
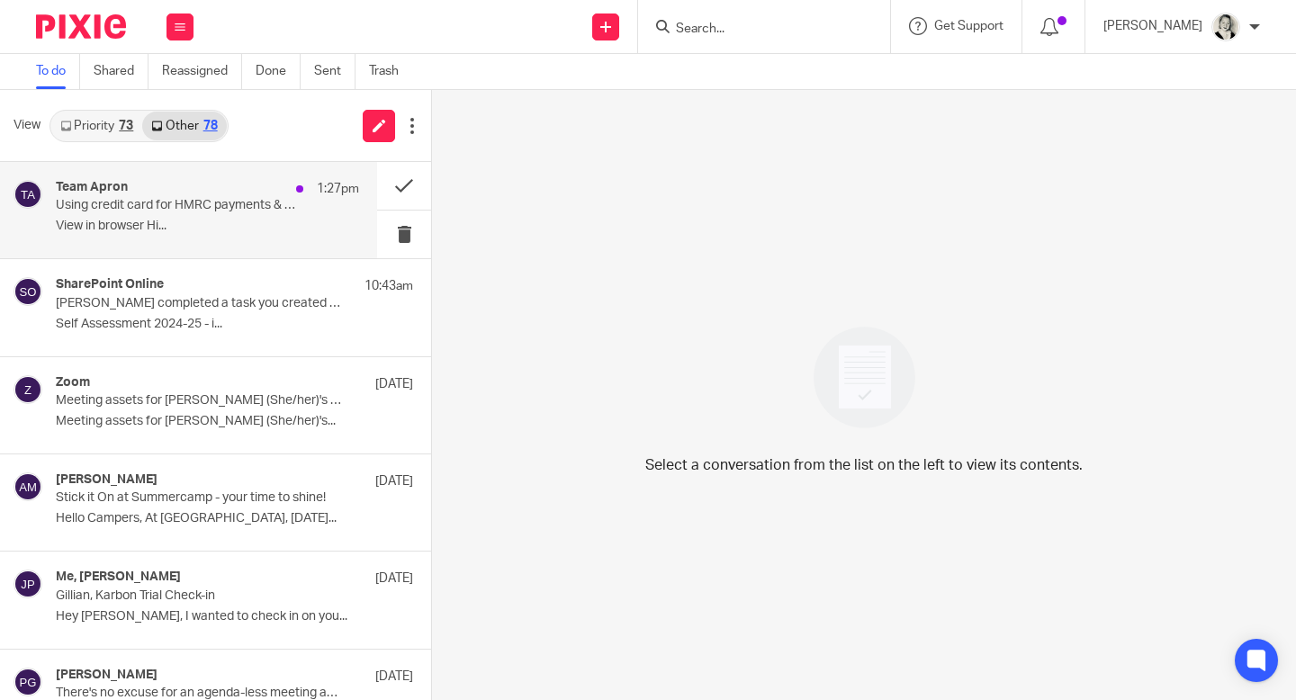
click at [208, 194] on div "Team Apron 1:27pm" at bounding box center [207, 189] width 303 height 18
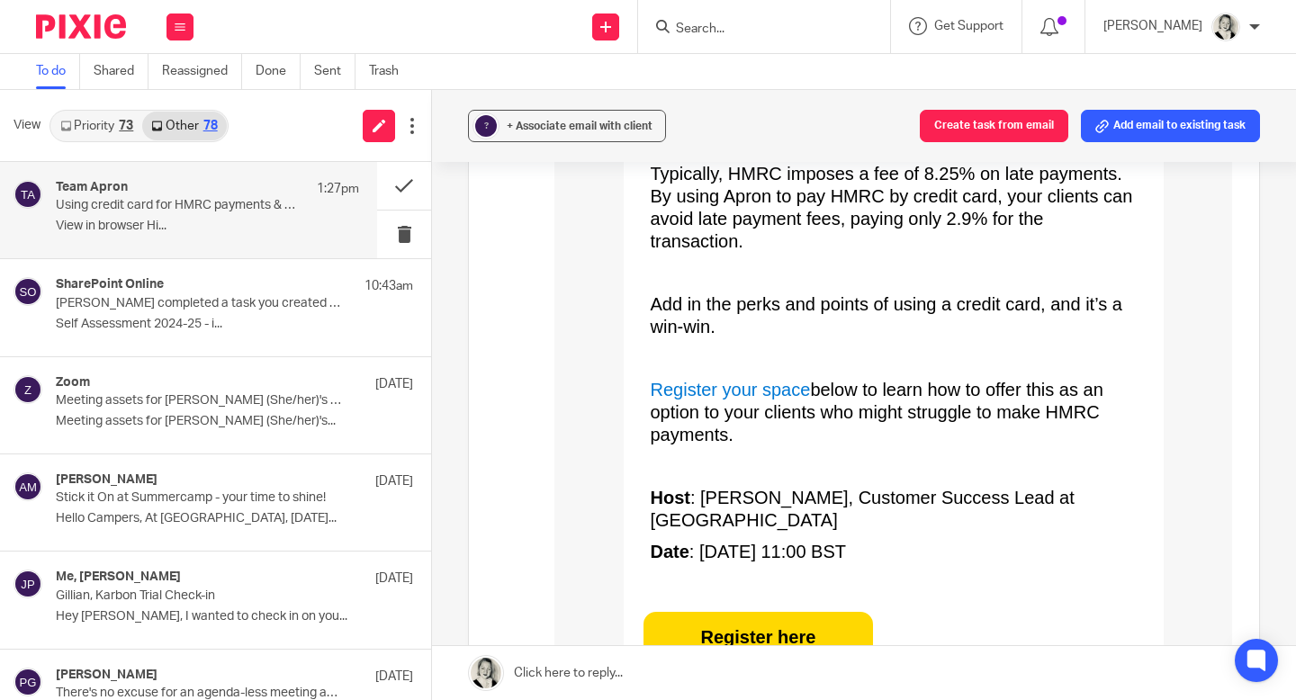
scroll to position [947, 0]
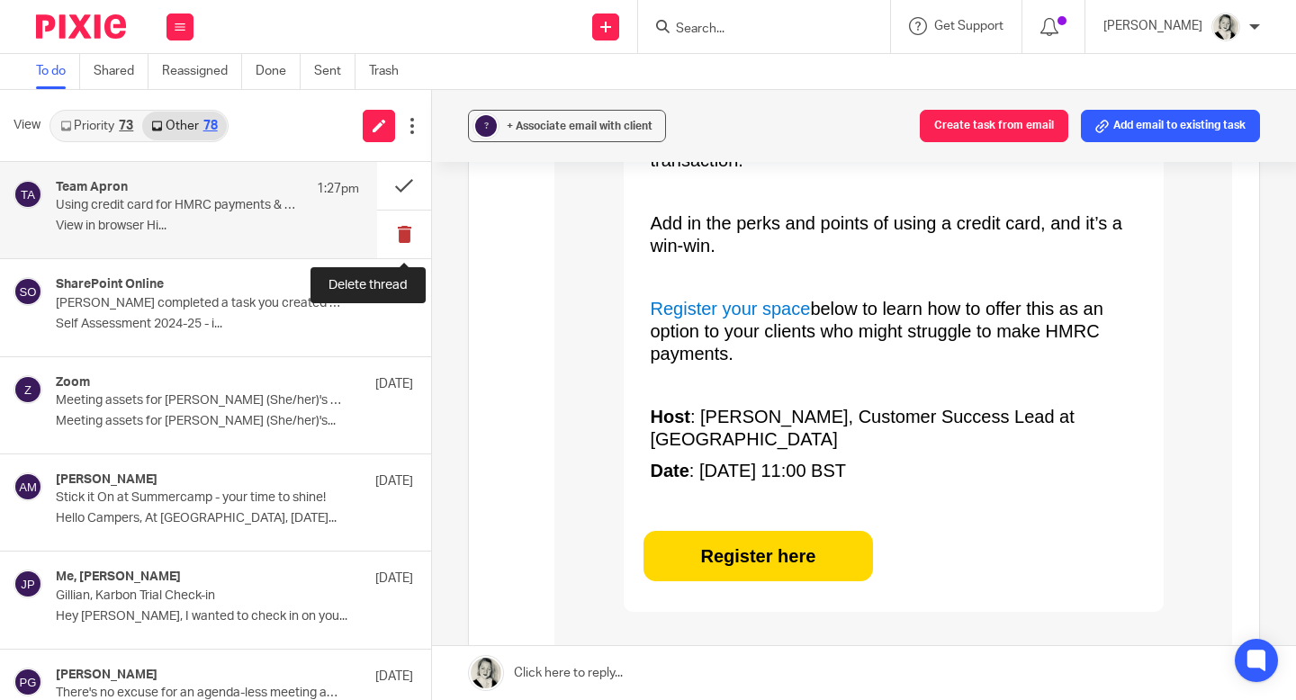
click at [410, 231] on button at bounding box center [404, 235] width 54 height 48
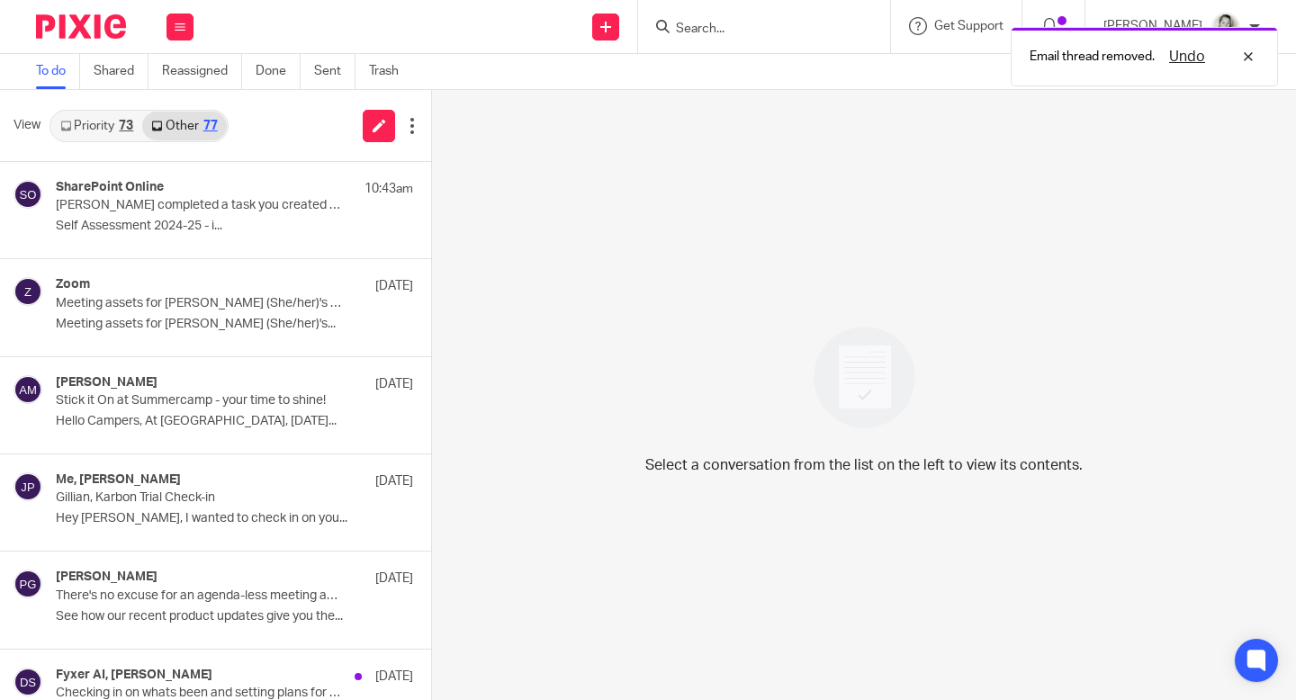
click at [85, 128] on link "Priority 73" at bounding box center [96, 126] width 91 height 29
